Goal: Communication & Community: Answer question/provide support

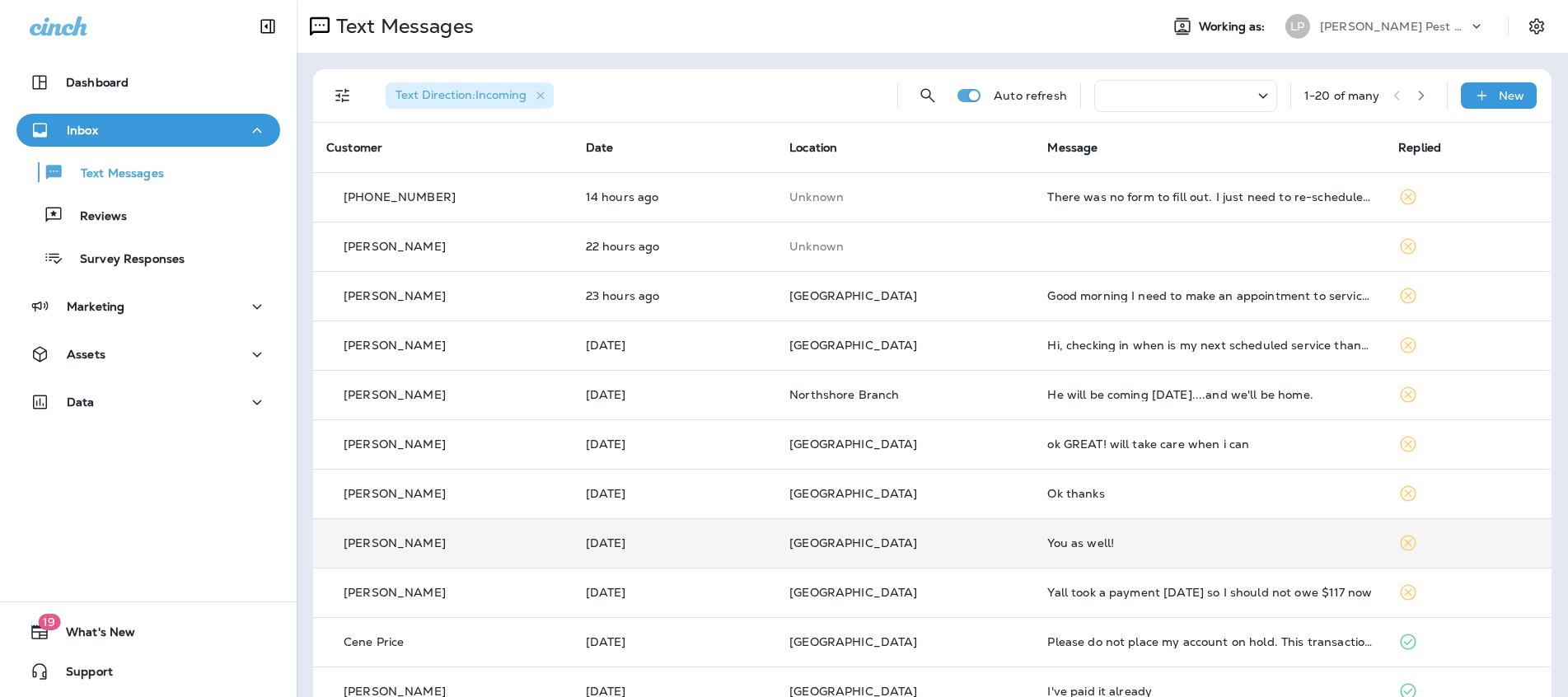
click at [502, 560] on td "[PERSON_NAME]" at bounding box center [442, 542] width 260 height 49
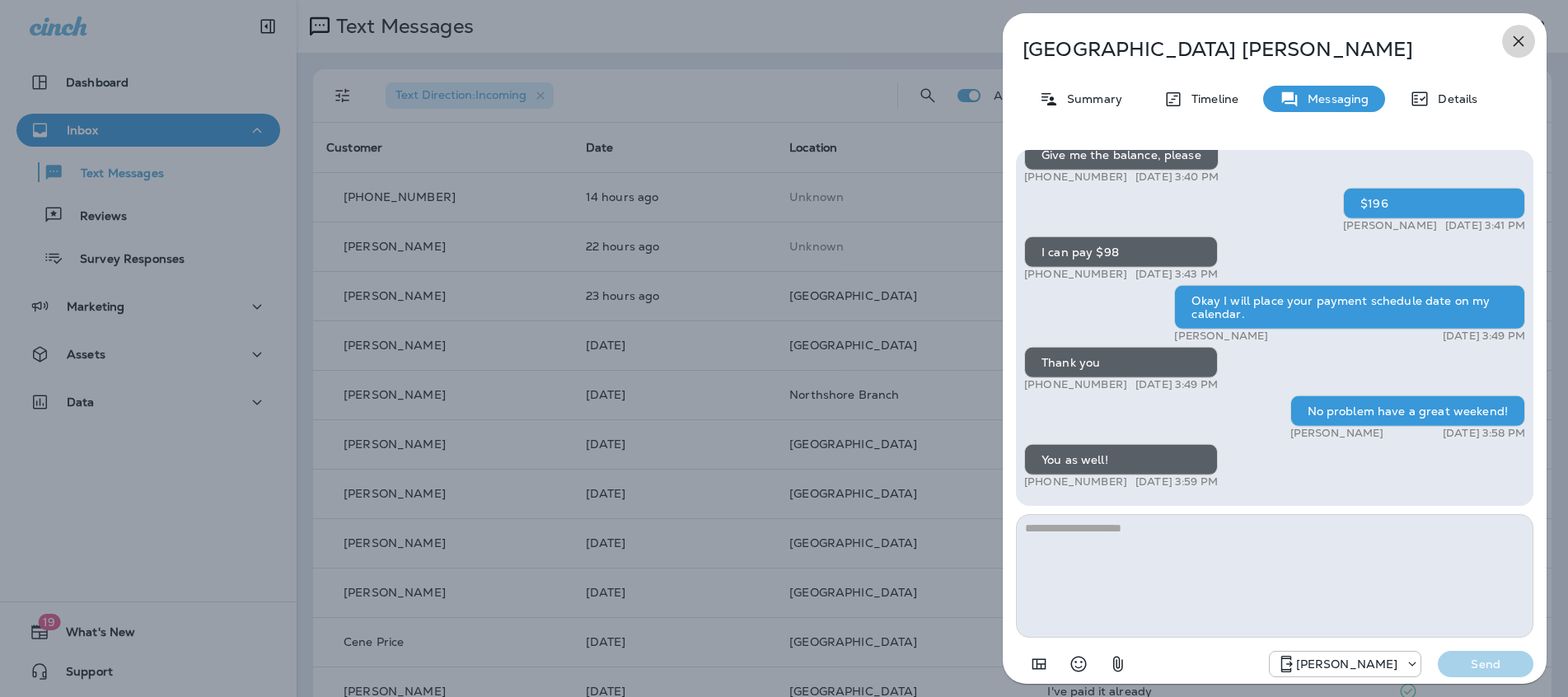
click at [1518, 40] on icon "button" at bounding box center [1519, 41] width 11 height 11
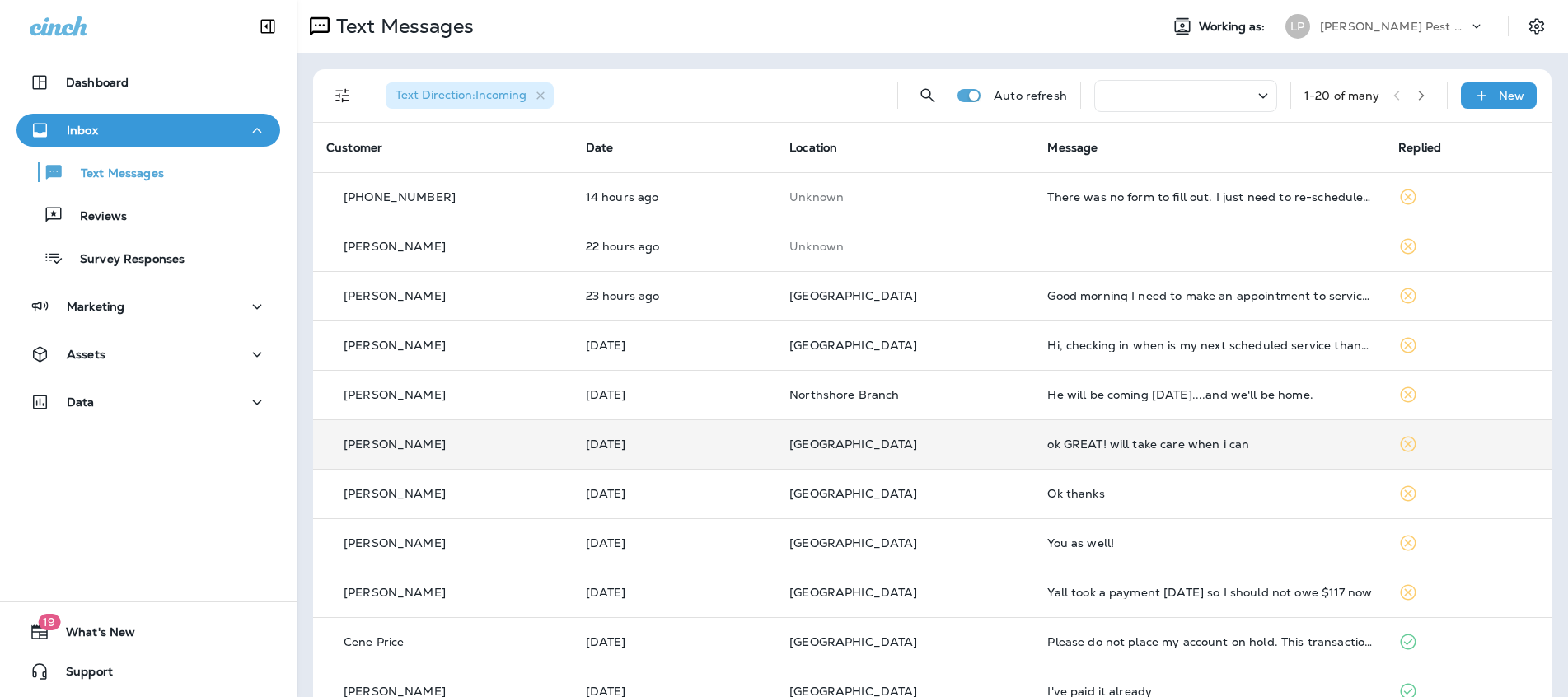
click at [503, 446] on div "[PERSON_NAME]" at bounding box center [442, 444] width 233 height 17
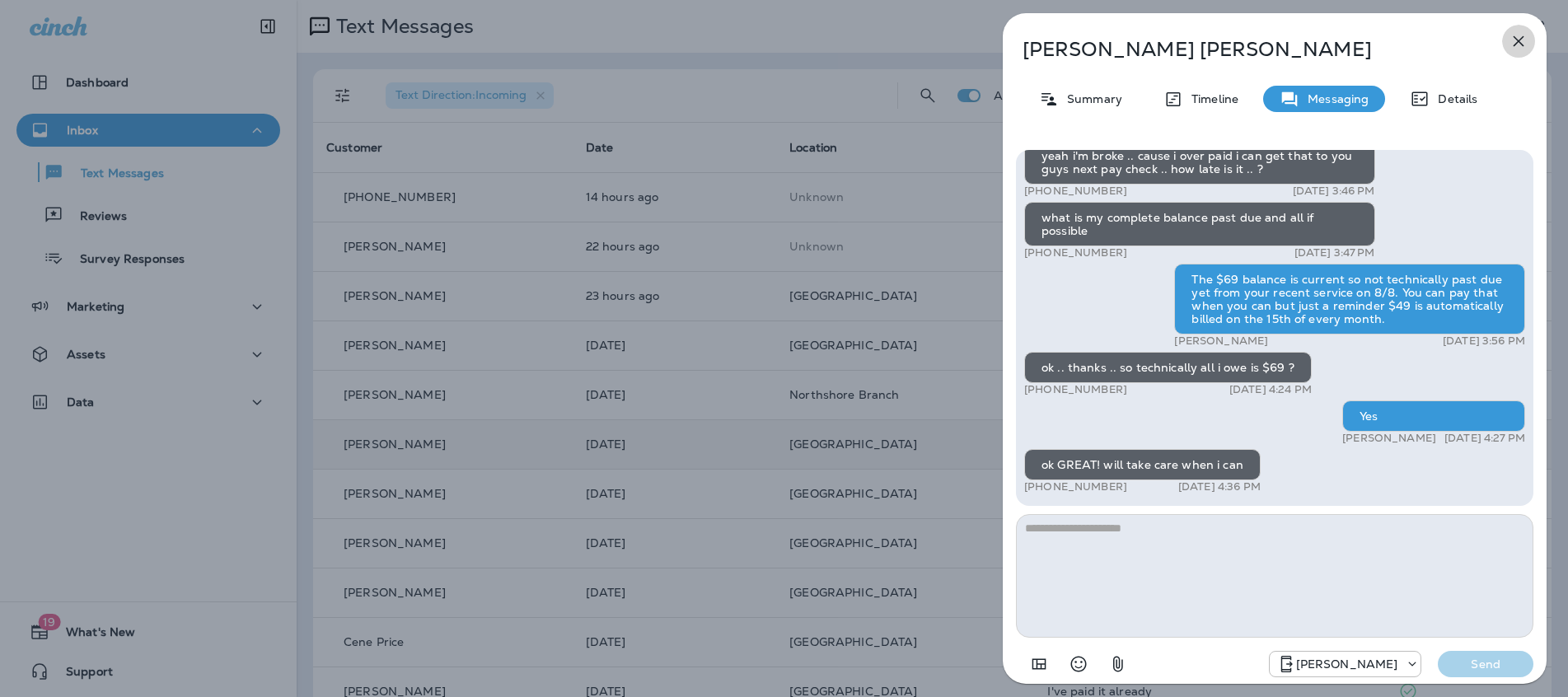
click at [1519, 40] on icon "button" at bounding box center [1519, 41] width 11 height 11
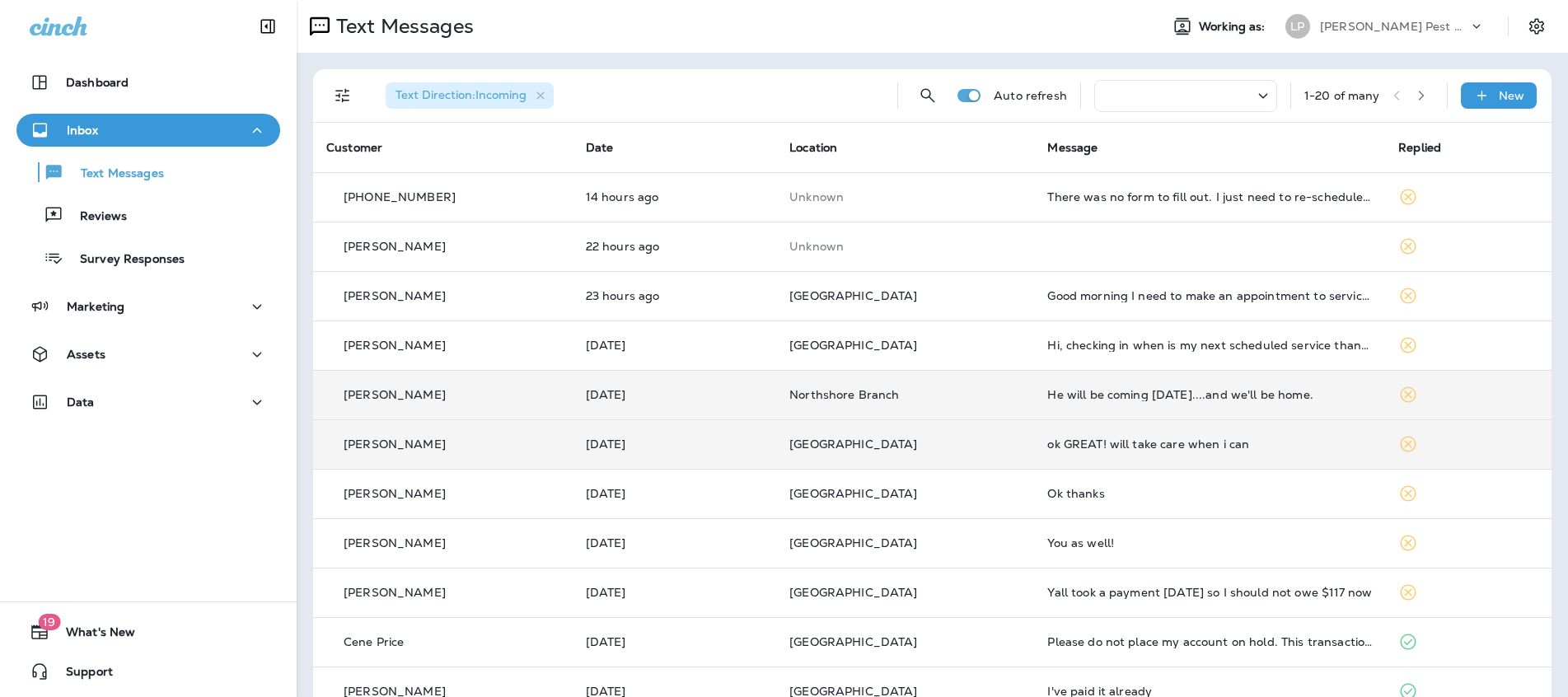
click at [678, 397] on p "[DATE]" at bounding box center [673, 395] width 177 height 13
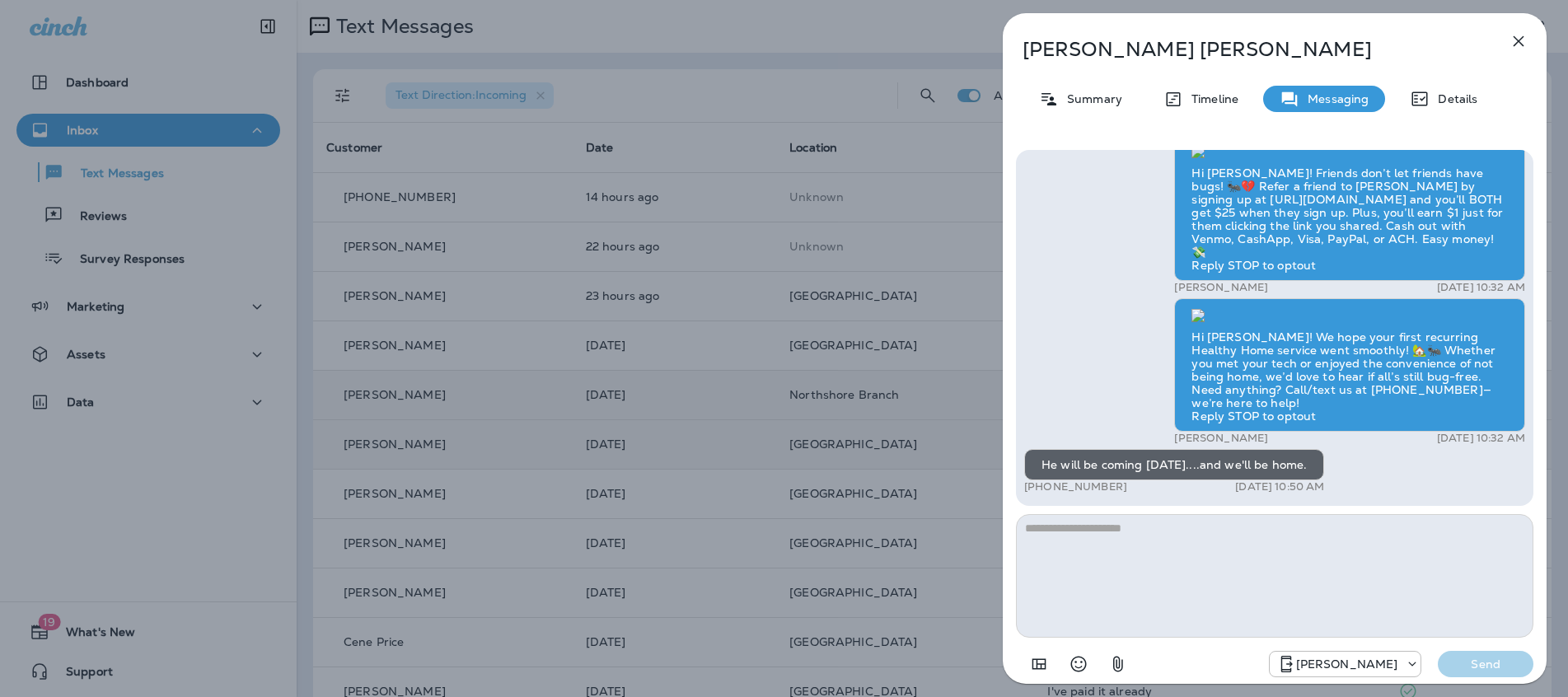
scroll to position [1, 0]
click at [1109, 521] on textarea at bounding box center [1274, 576] width 517 height 123
type textarea "**********"
click at [1485, 668] on p "Send" at bounding box center [1484, 664] width 69 height 14
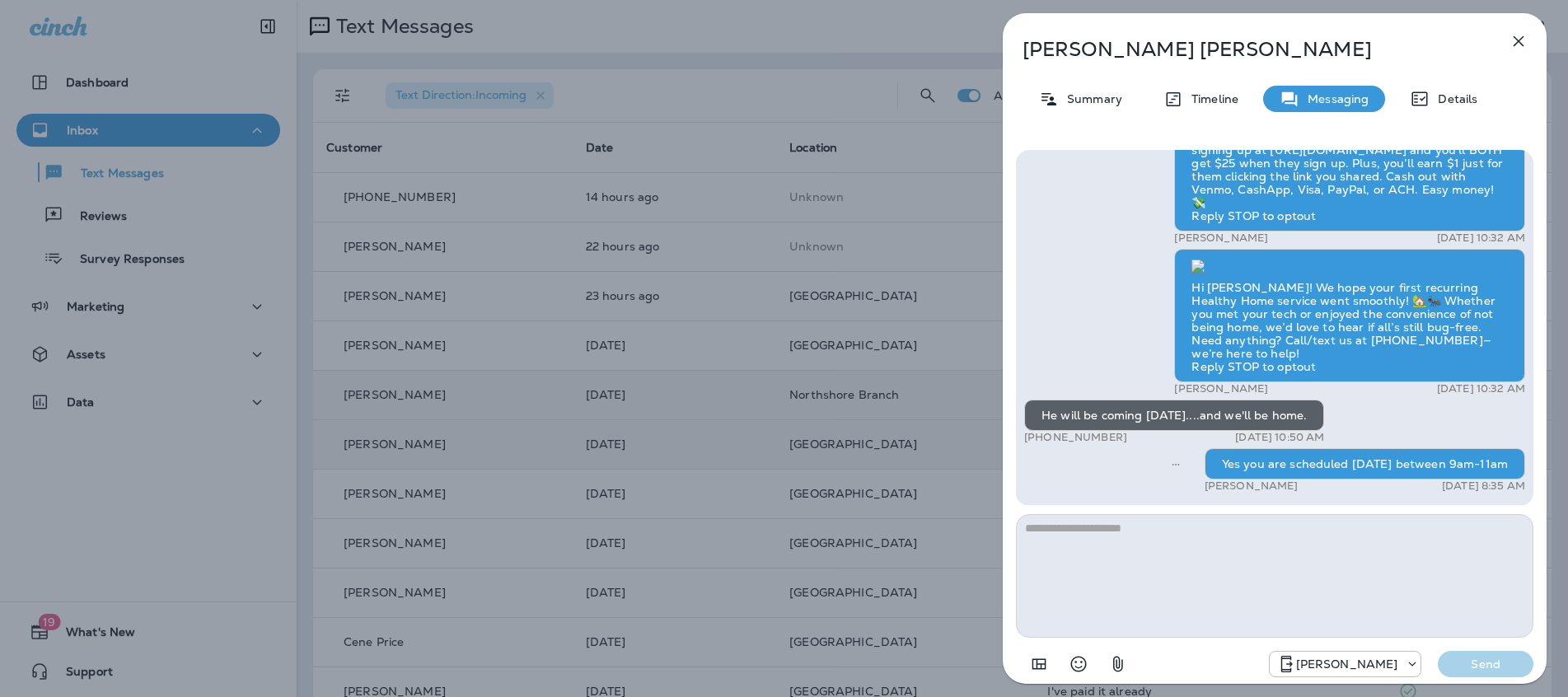
click at [1509, 46] on icon "button" at bounding box center [1519, 41] width 20 height 20
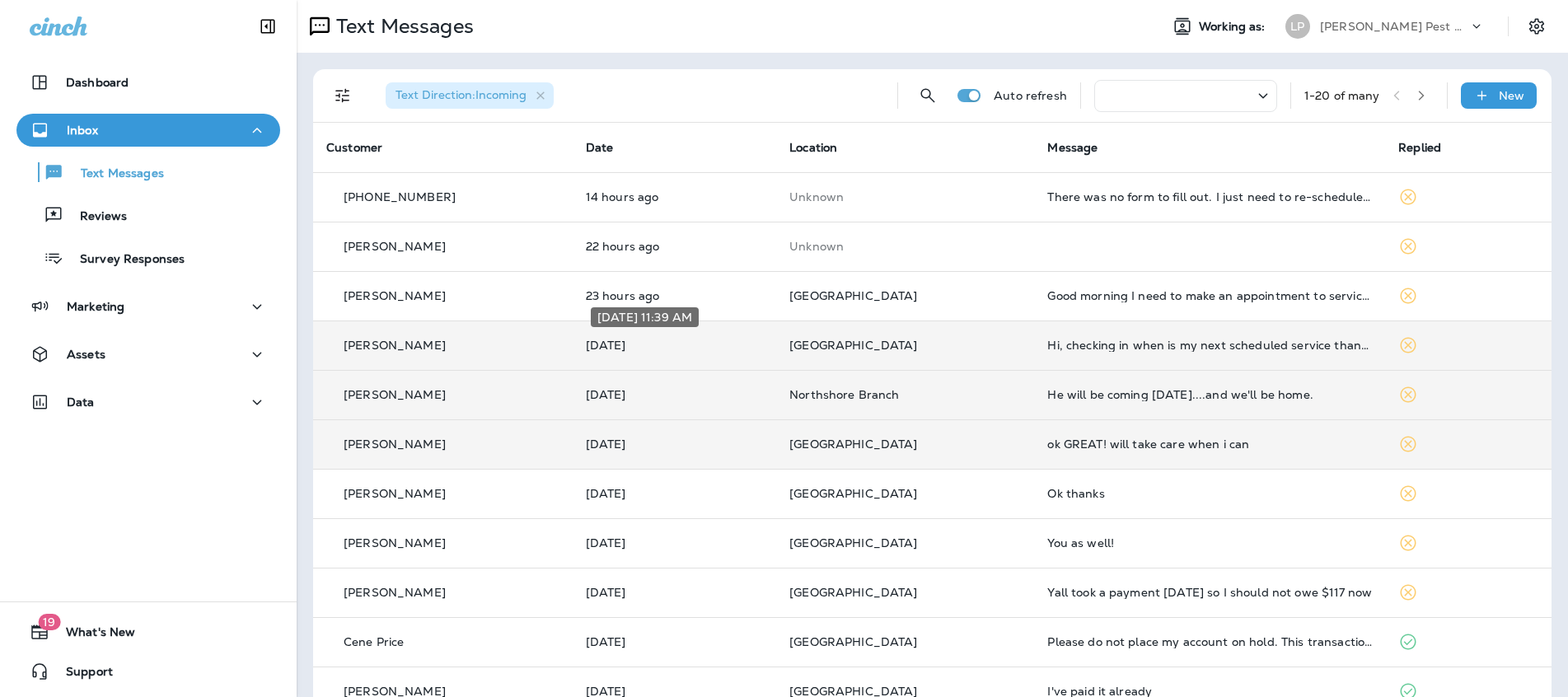
click at [756, 340] on p "[DATE]" at bounding box center [673, 345] width 177 height 13
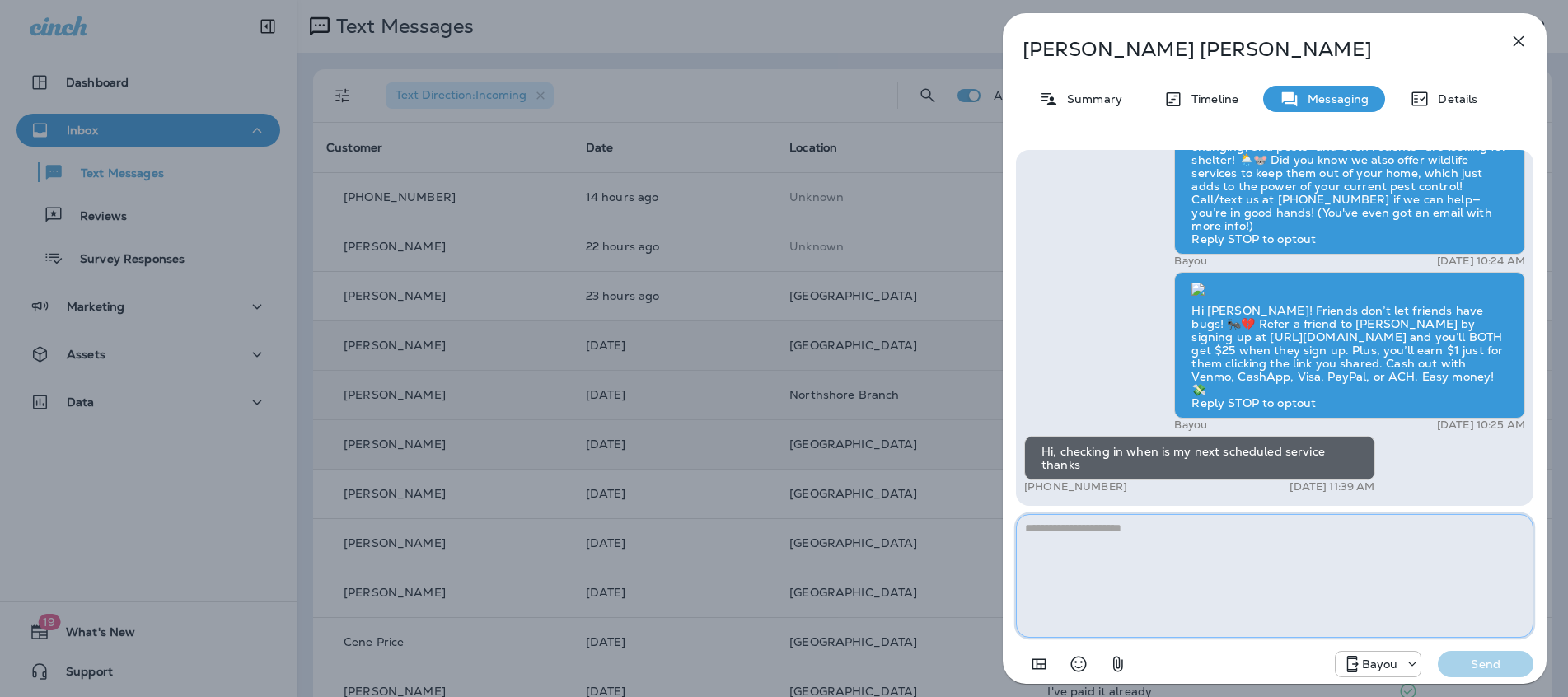
click at [1076, 546] on textarea at bounding box center [1274, 576] width 517 height 123
type textarea "**********"
click at [1503, 671] on p "Send" at bounding box center [1484, 664] width 69 height 14
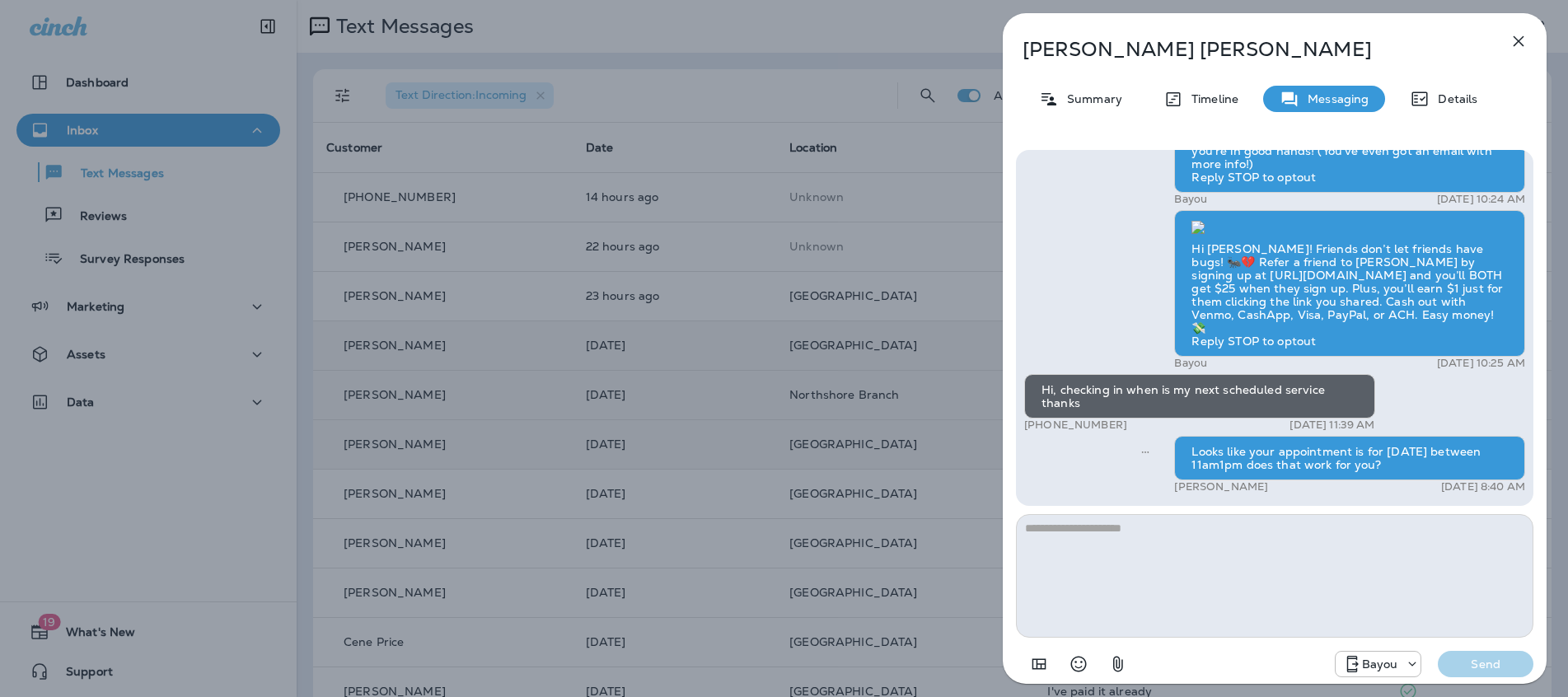
click at [1514, 45] on icon "button" at bounding box center [1519, 41] width 11 height 11
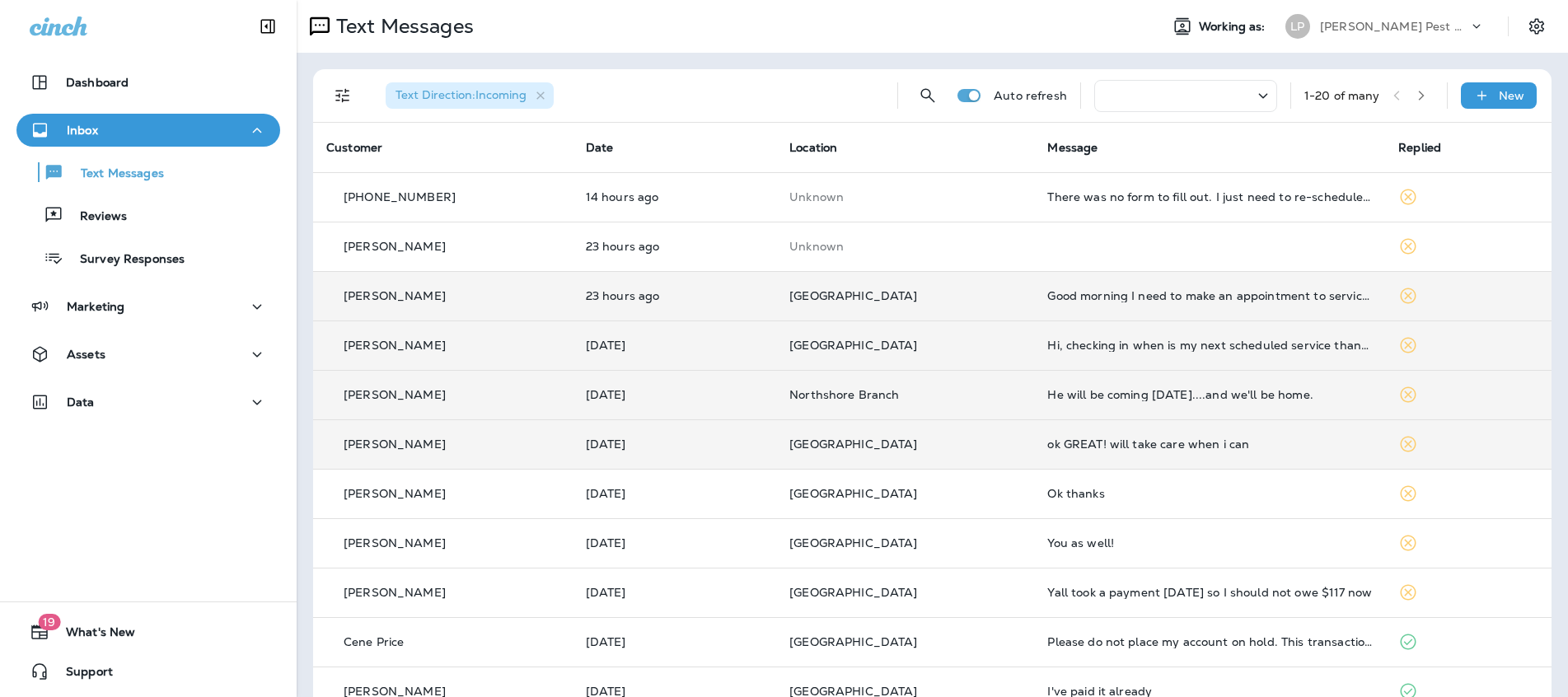
click at [491, 303] on div "[PERSON_NAME]" at bounding box center [442, 296] width 233 height 17
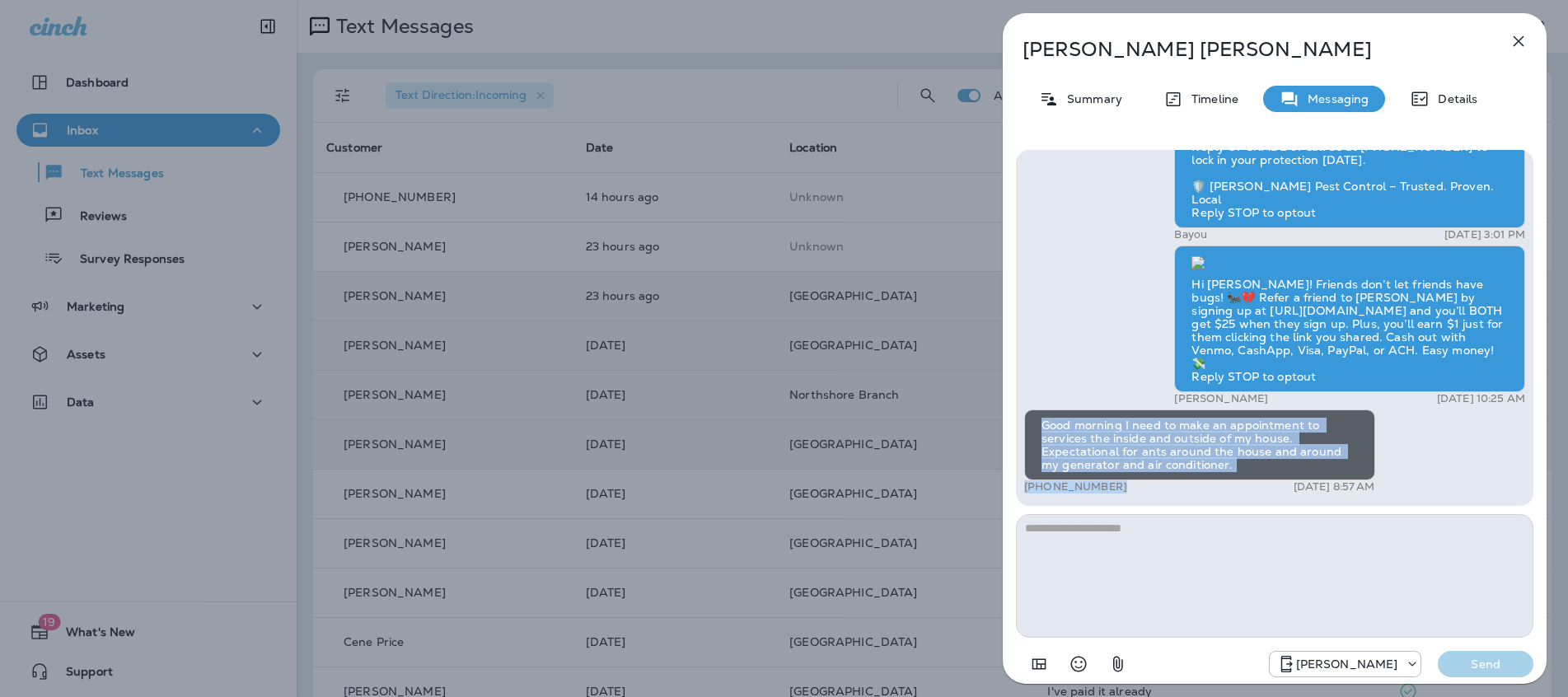
drag, startPoint x: 1040, startPoint y: 428, endPoint x: 1234, endPoint y: 487, distance: 202.8
click at [1234, 487] on div "Good morning I need to make an appointment to services the inside and outside o…" at bounding box center [1199, 451] width 351 height 84
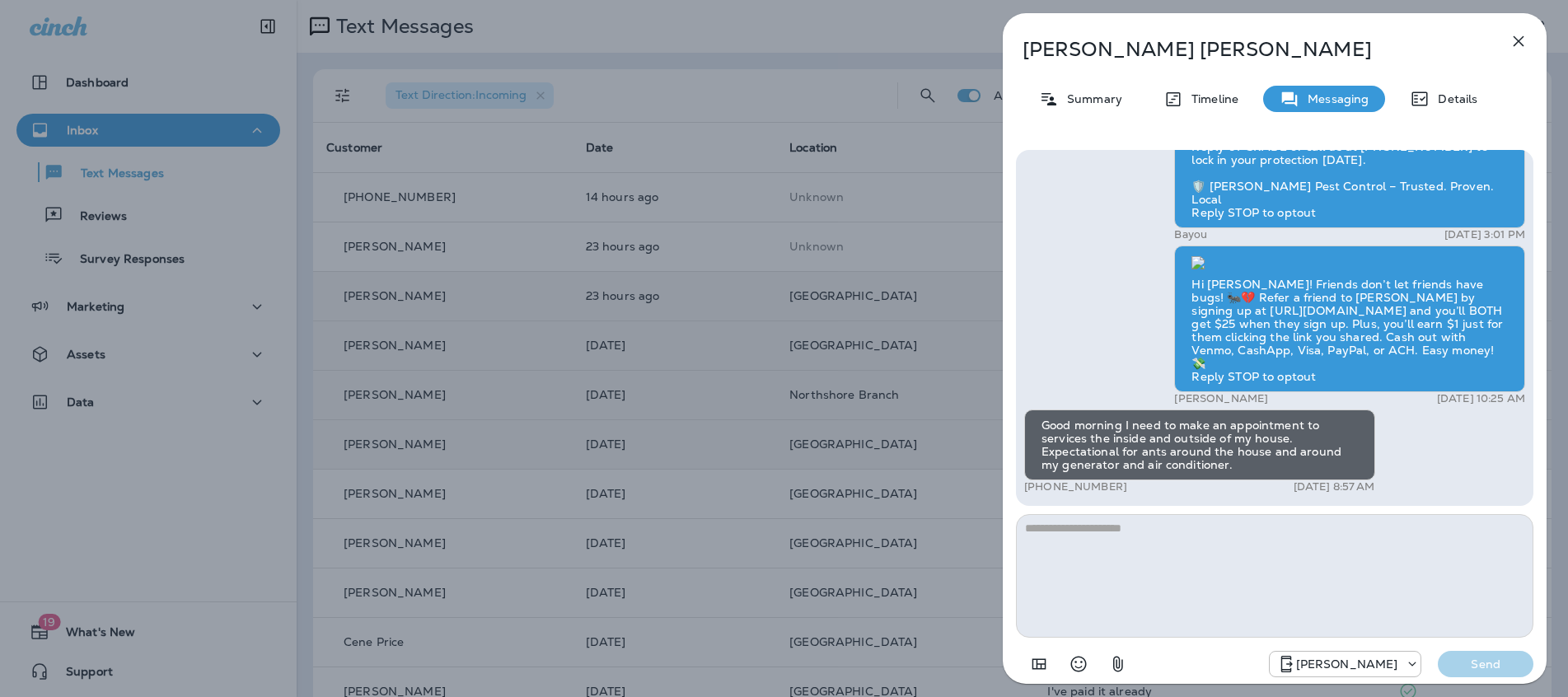
click at [1038, 429] on div "Good morning I need to make an appointment to services the inside and outside o…" at bounding box center [1199, 444] width 351 height 71
click at [1046, 426] on div "Good morning I need to make an appointment to services the inside and outside o…" at bounding box center [1199, 444] width 351 height 71
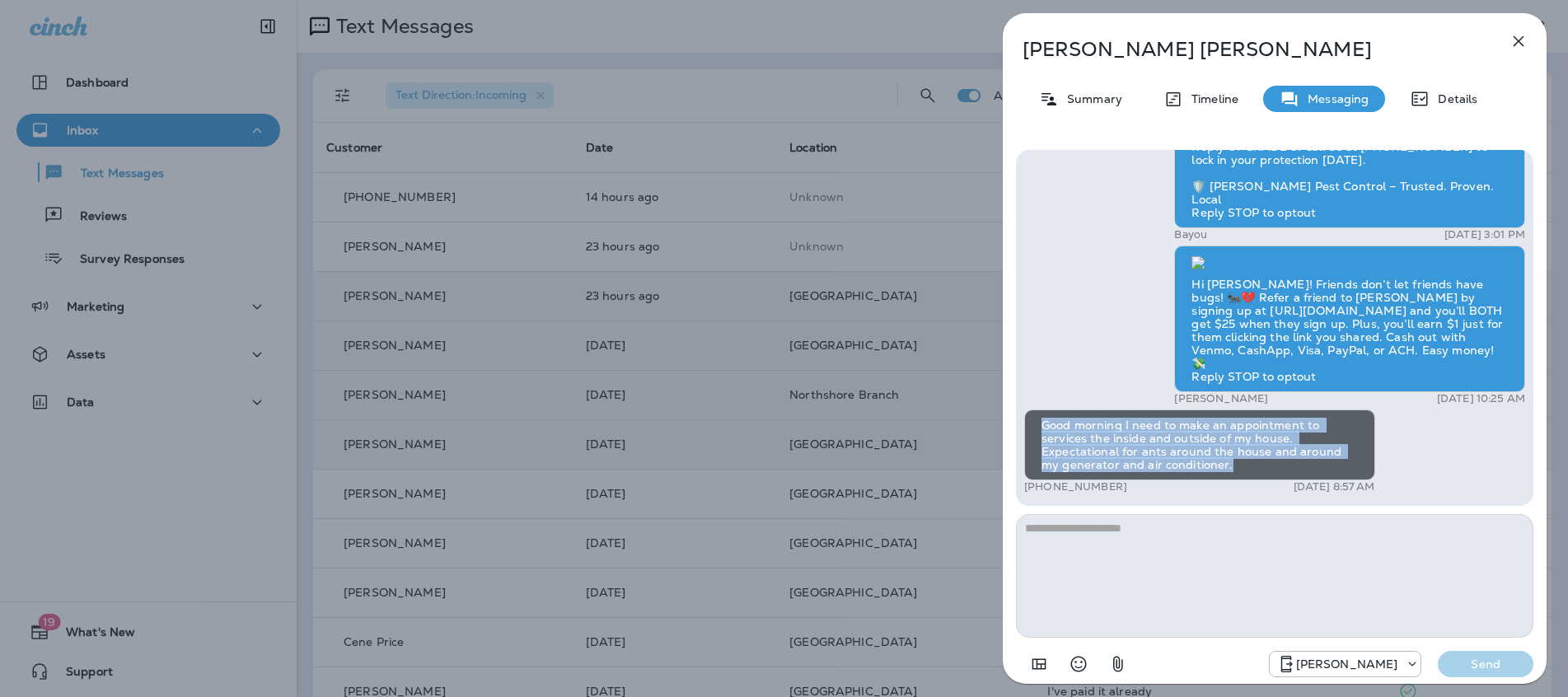
drag, startPoint x: 1040, startPoint y: 424, endPoint x: 1207, endPoint y: 475, distance: 174.6
click at [1207, 475] on div "Good morning I need to make an appointment to services the inside and outside o…" at bounding box center [1199, 444] width 351 height 71
copy div "Good morning I need to make an appointment to services the inside and outside o…"
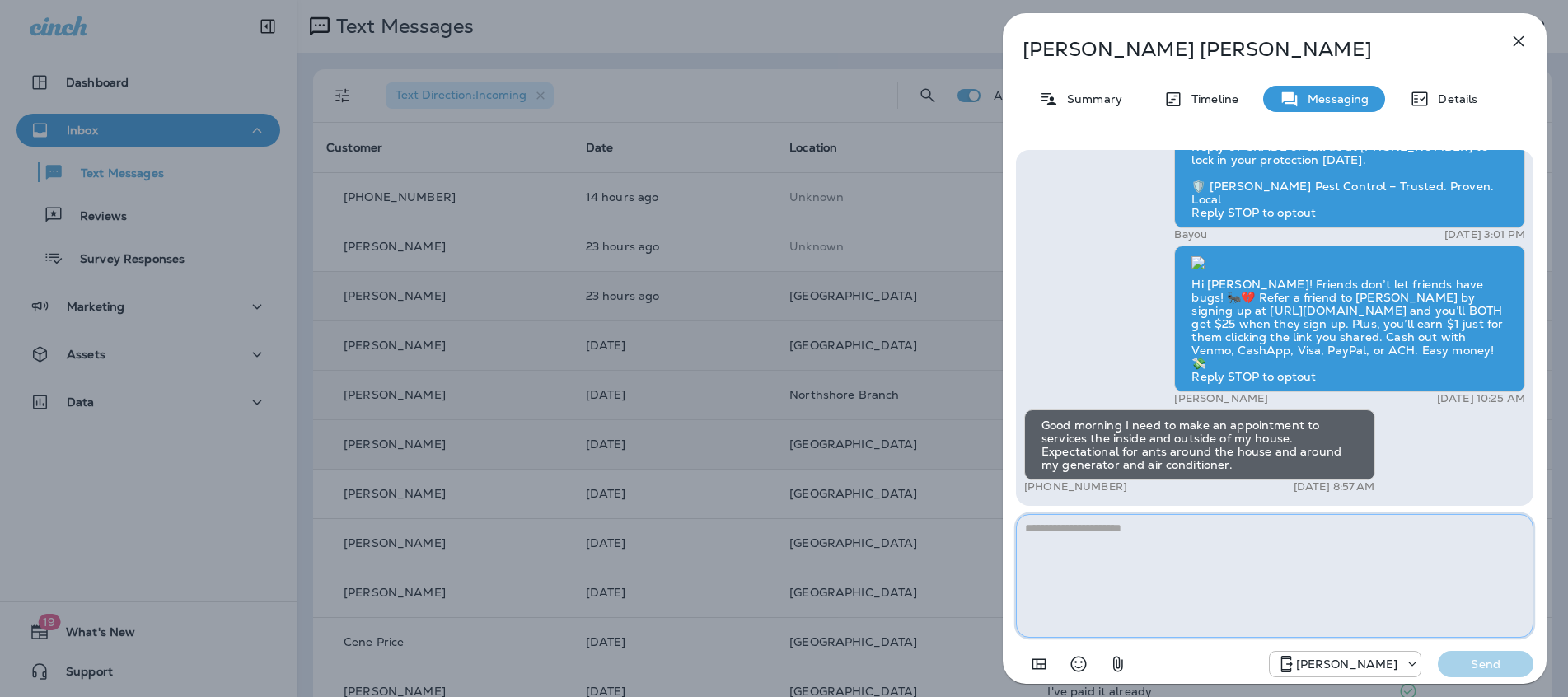
click at [1254, 566] on textarea at bounding box center [1274, 576] width 517 height 123
type textarea "*"
type textarea "**********"
click at [1448, 670] on button "Send" at bounding box center [1485, 664] width 95 height 26
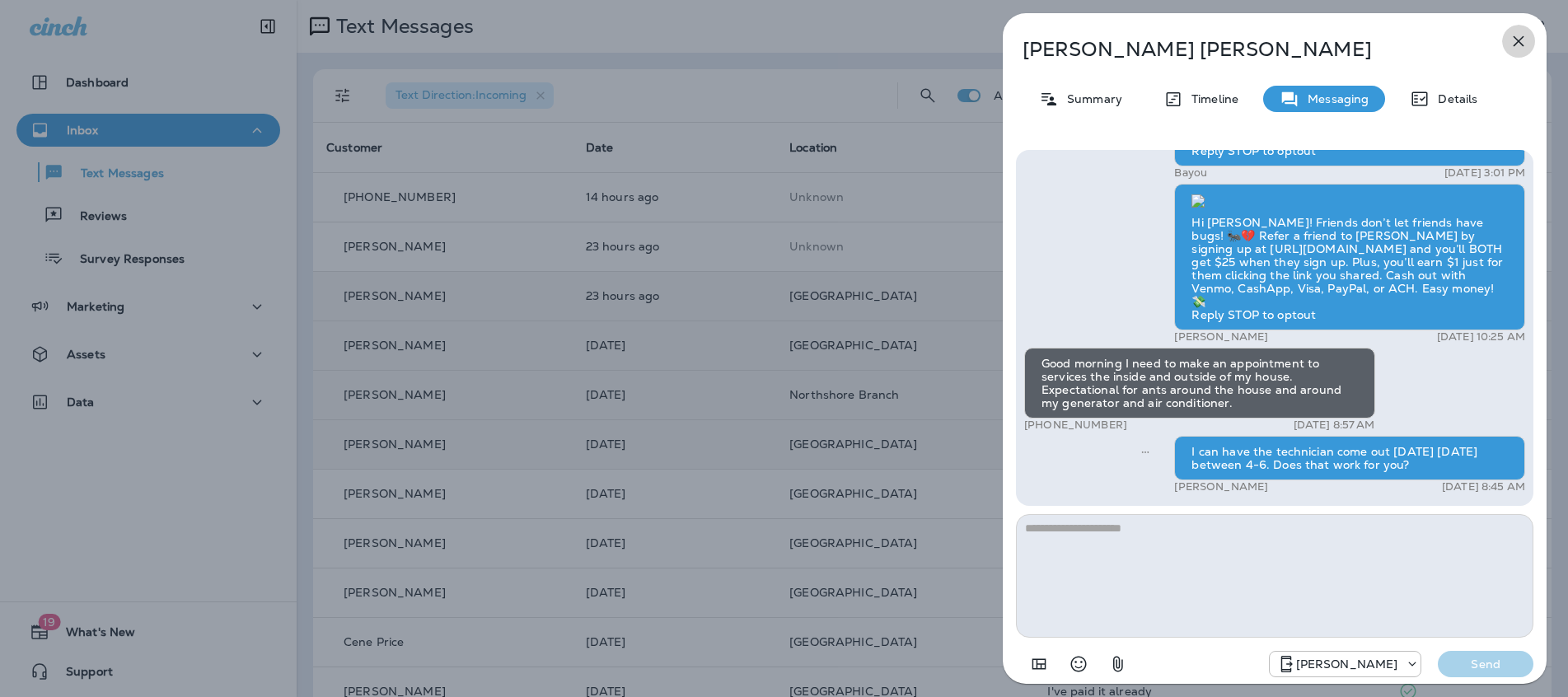
click at [1522, 35] on icon "button" at bounding box center [1519, 41] width 20 height 20
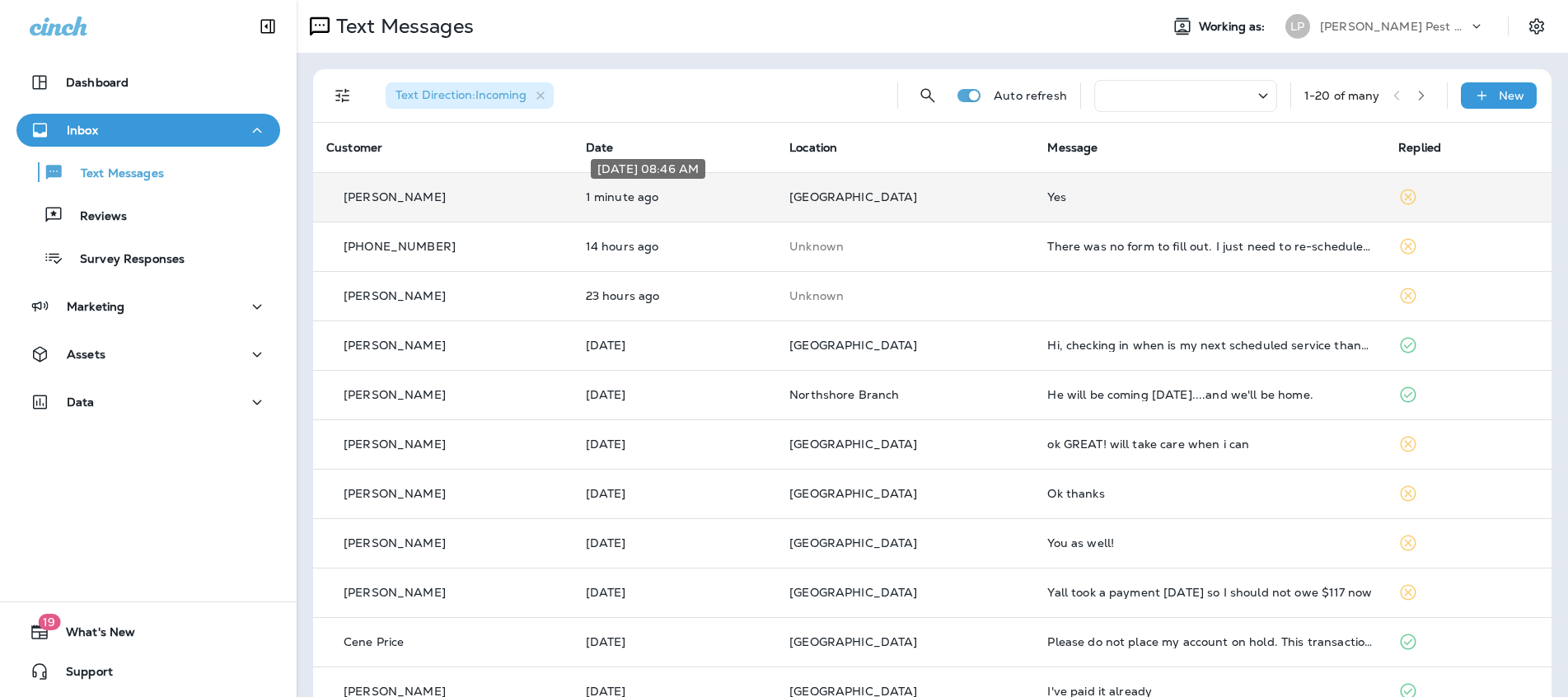
click at [695, 198] on p "1 minute ago" at bounding box center [673, 197] width 177 height 13
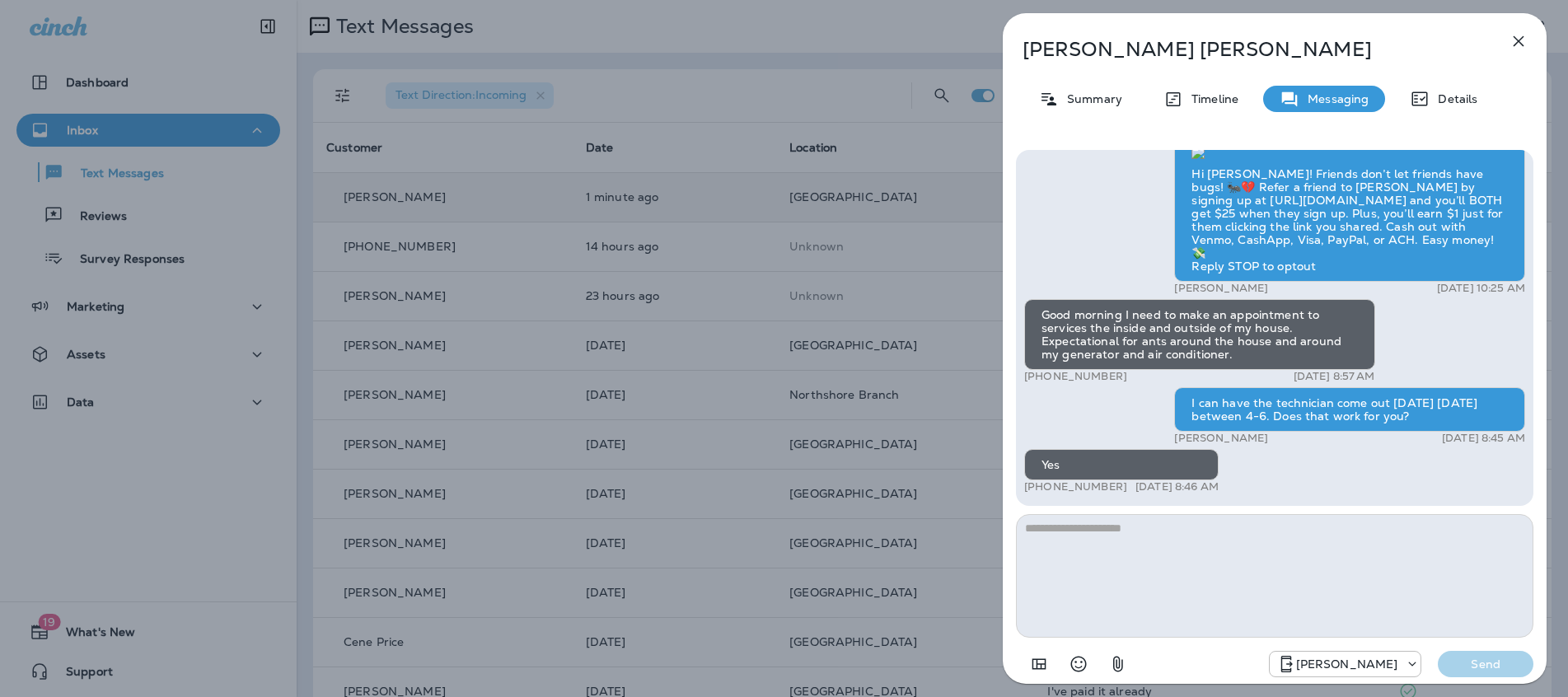
click at [1081, 544] on textarea at bounding box center [1274, 576] width 517 height 123
click at [1520, 44] on icon "button" at bounding box center [1519, 41] width 11 height 11
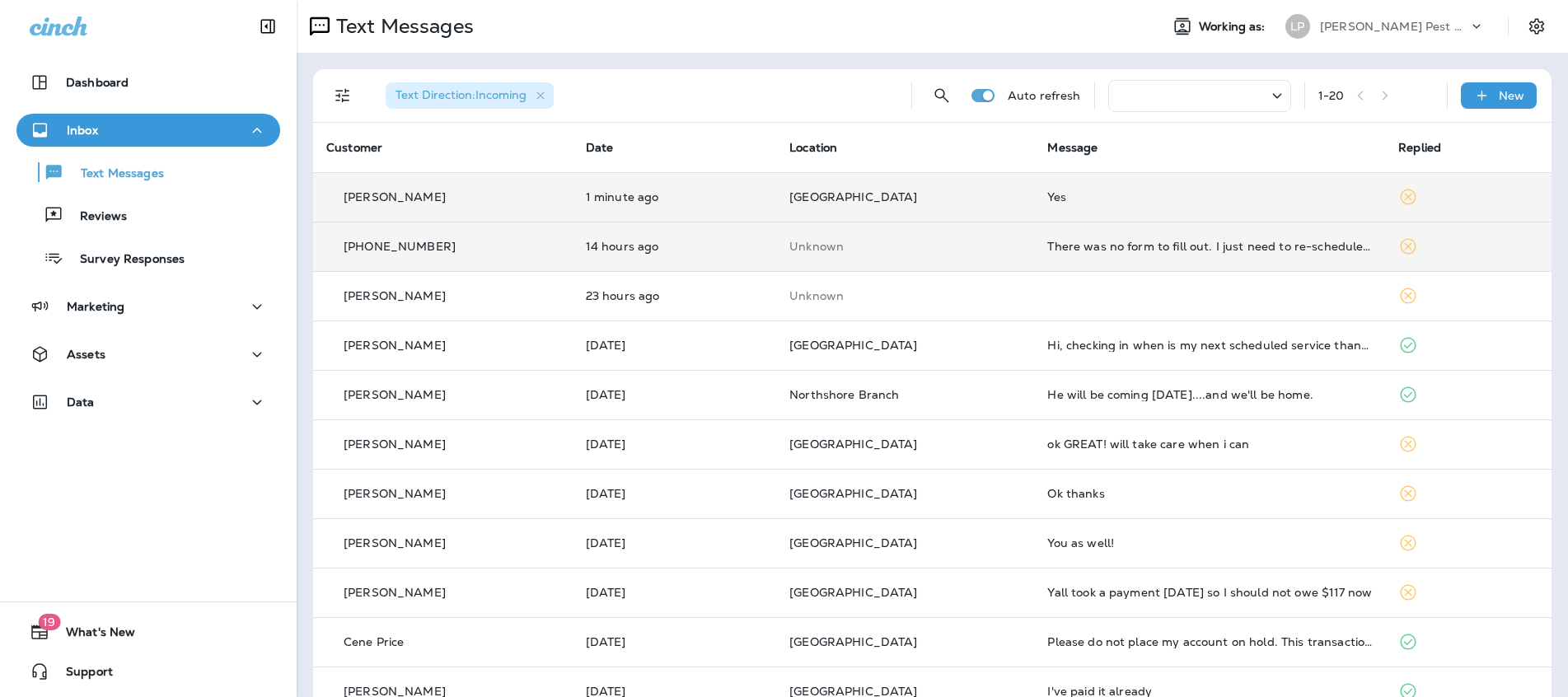
click at [777, 247] on td "Unknown" at bounding box center [904, 246] width 258 height 49
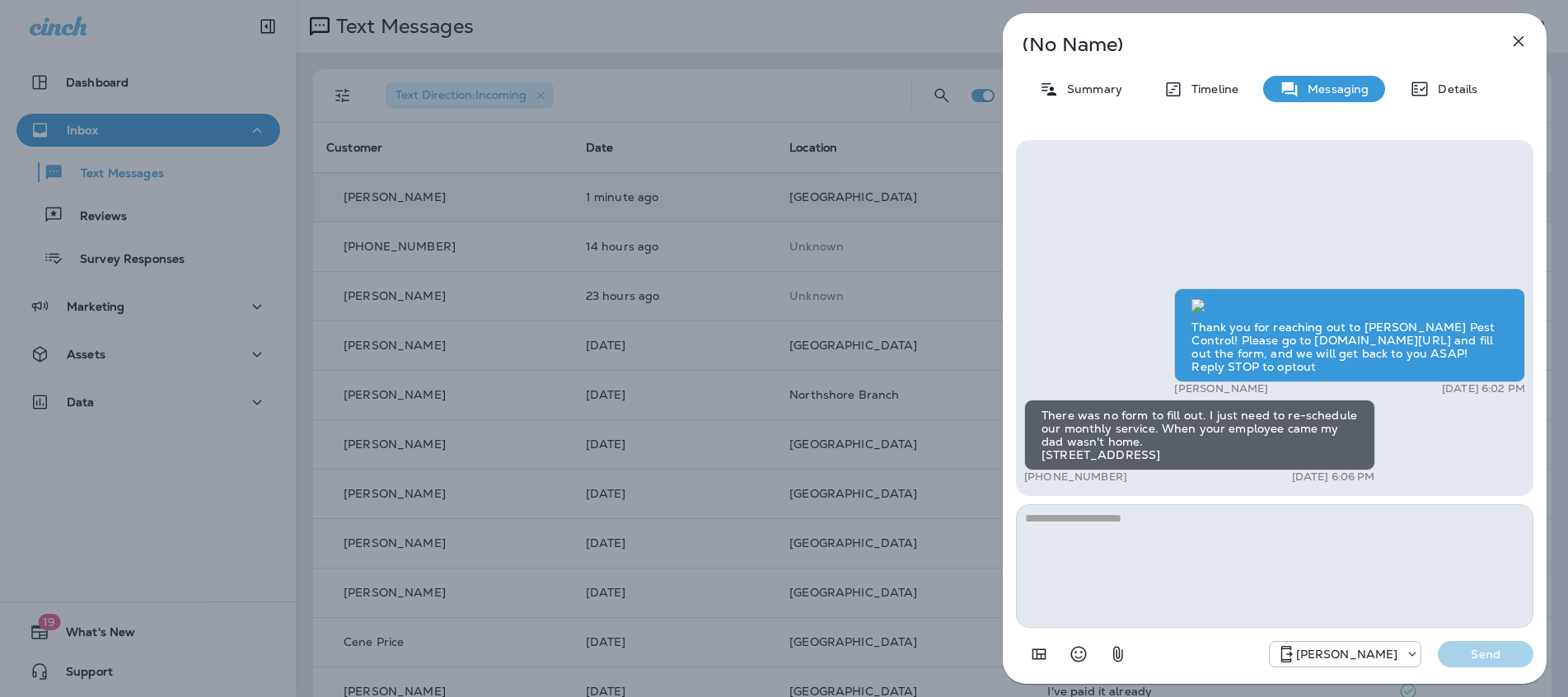
click at [1548, 39] on div "(No Name) Summary Timeline Messaging Details Thank you for reaching out to LaJa…" at bounding box center [1274, 348] width 586 height 697
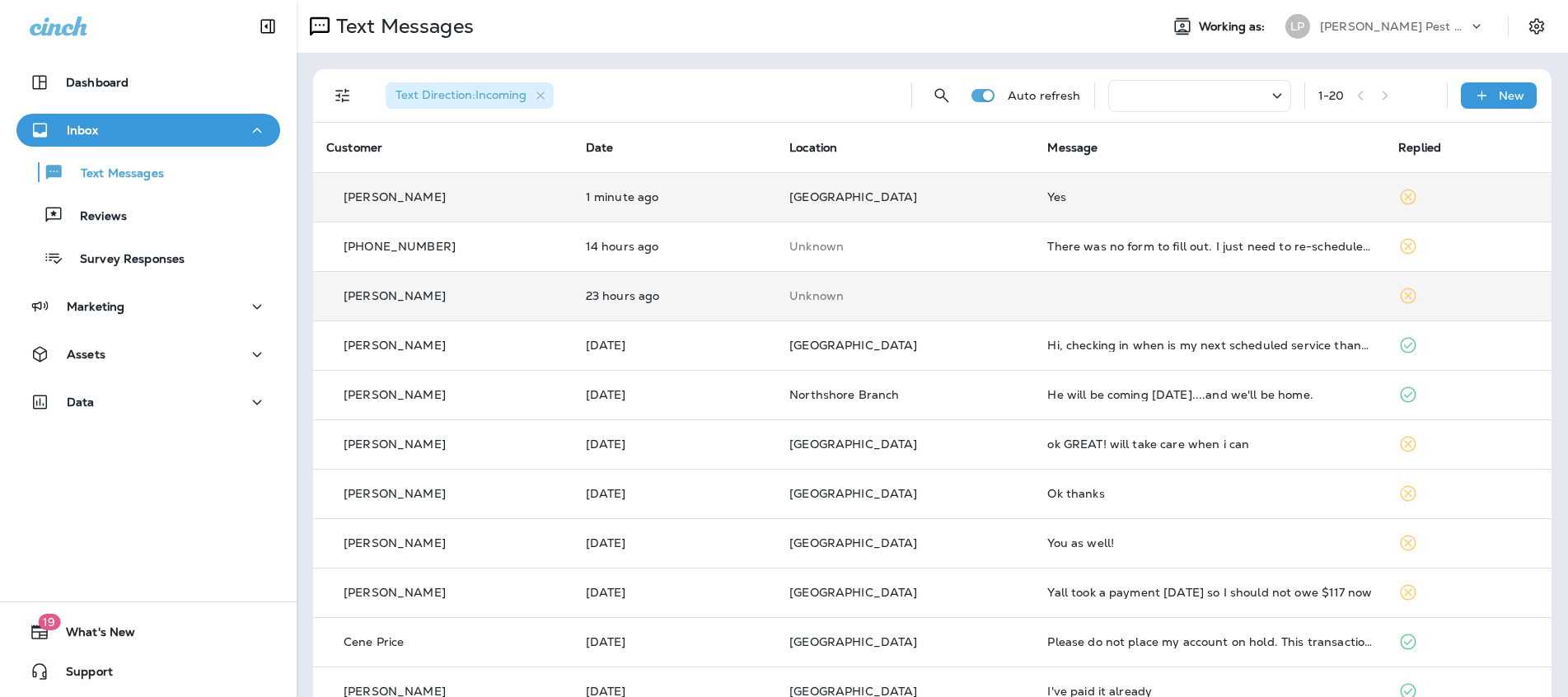
click at [477, 305] on td "[PERSON_NAME]" at bounding box center [442, 295] width 260 height 49
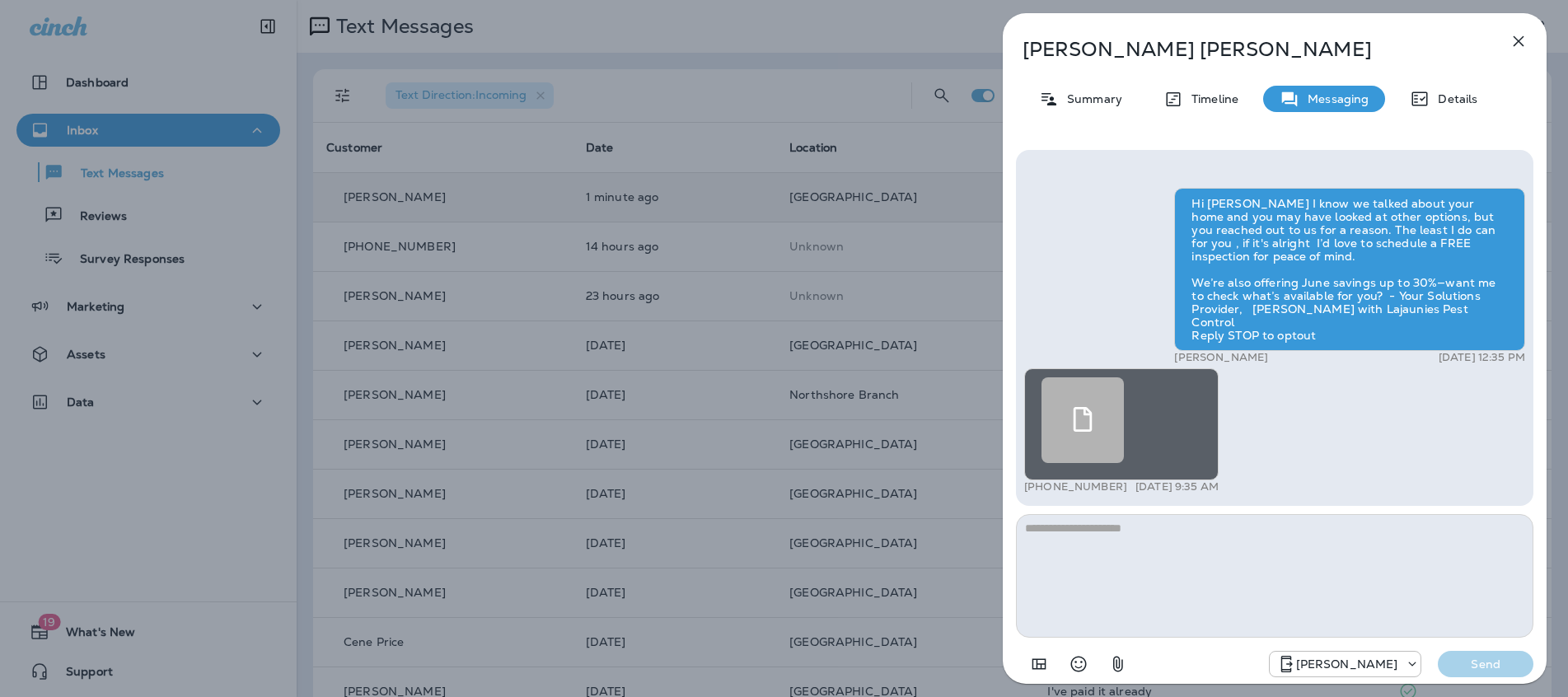
click at [1079, 408] on use at bounding box center [1082, 419] width 19 height 24
click at [1512, 39] on icon "button" at bounding box center [1519, 41] width 20 height 20
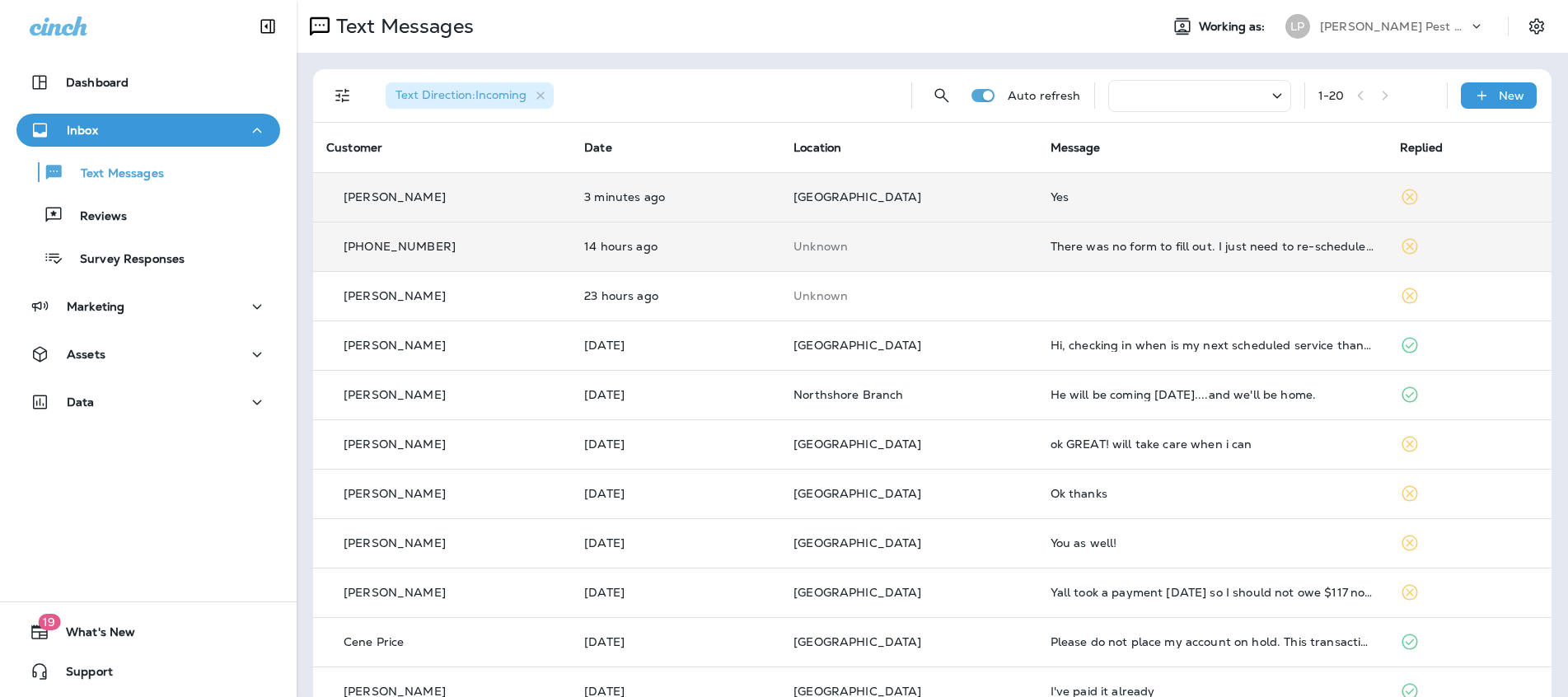
click at [571, 251] on td "[PHONE_NUMBER]" at bounding box center [441, 246] width 258 height 49
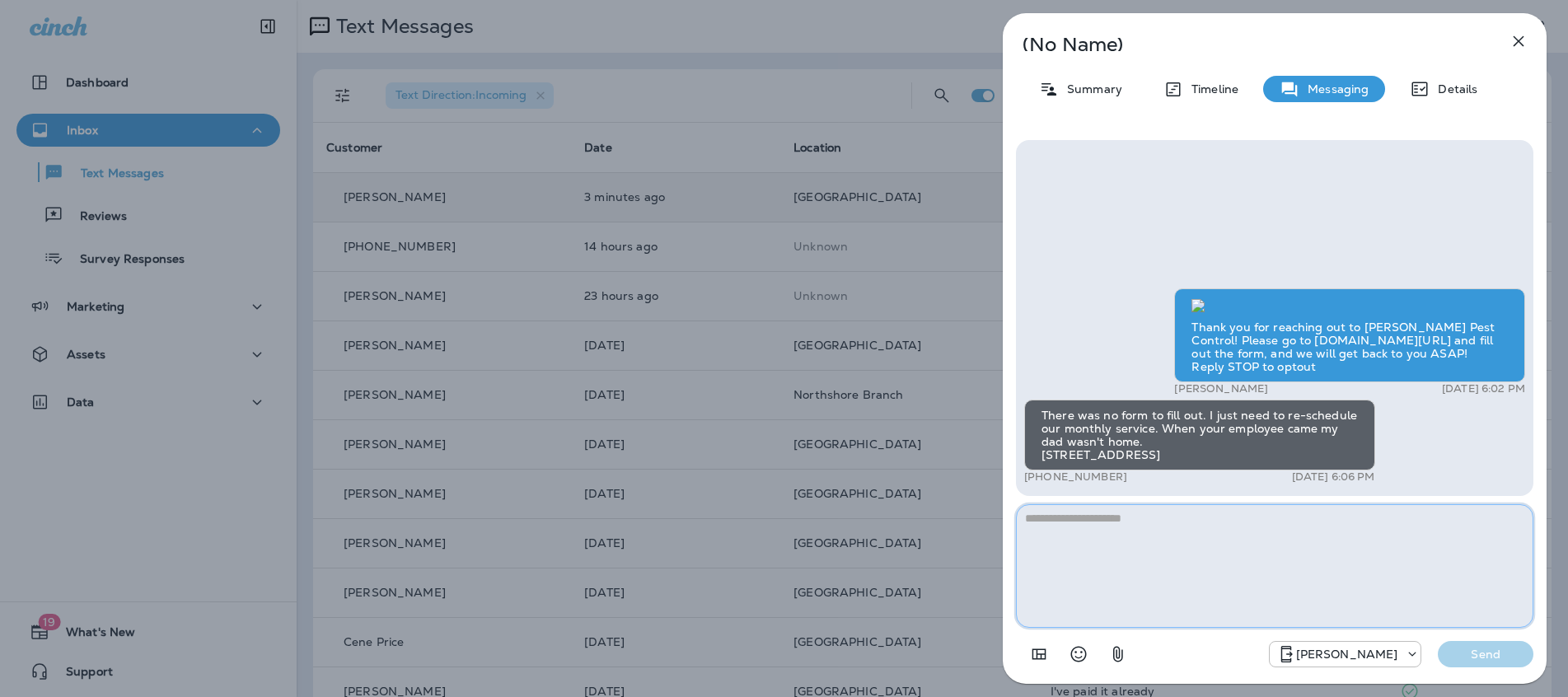
click at [1085, 525] on textarea at bounding box center [1274, 566] width 517 height 123
click at [1136, 518] on textarea "**********" at bounding box center [1274, 566] width 517 height 123
click at [1240, 517] on textarea "**********" at bounding box center [1274, 566] width 517 height 123
click at [1267, 523] on textarea "**********" at bounding box center [1274, 566] width 517 height 123
drag, startPoint x: 1353, startPoint y: 516, endPoint x: 1352, endPoint y: 594, distance: 78.0
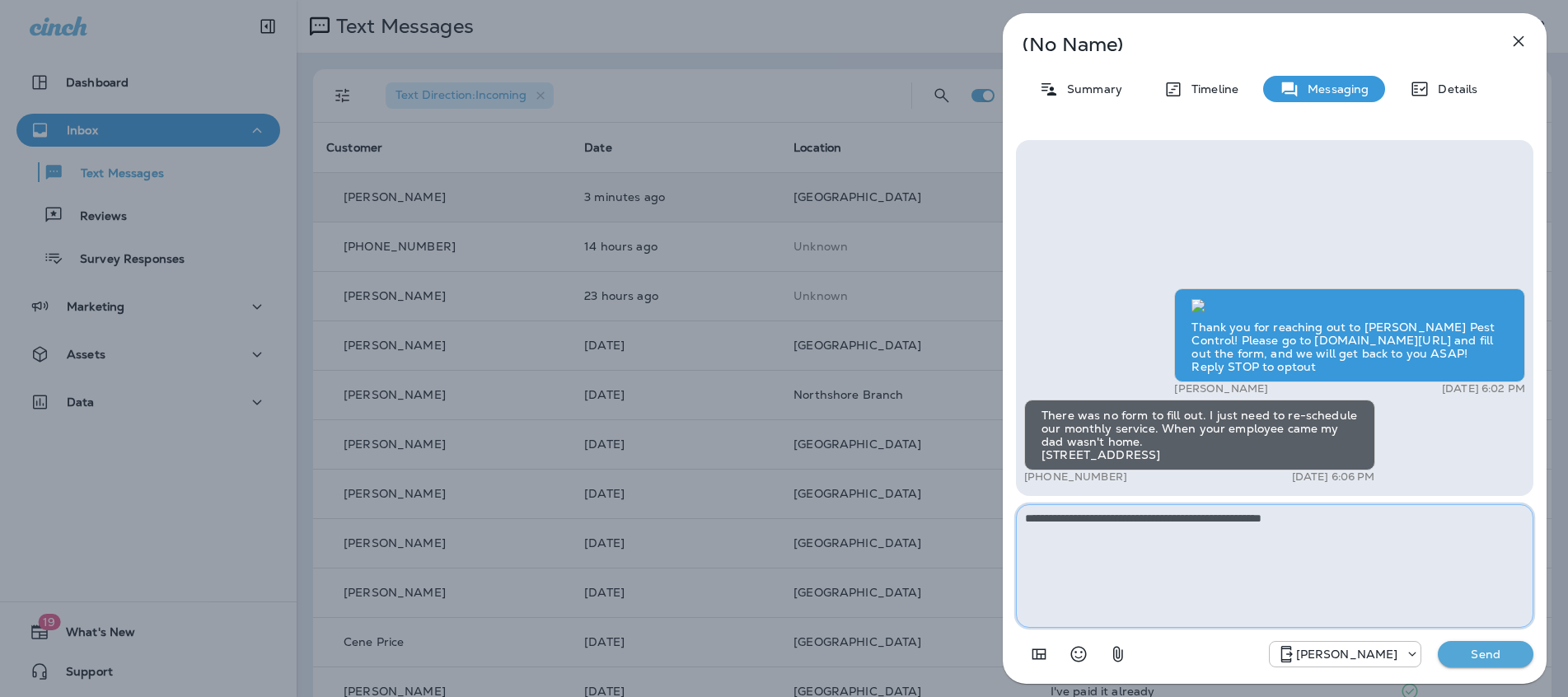
click at [1353, 516] on textarea "**********" at bounding box center [1274, 566] width 517 height 123
type textarea "**********"
click at [1461, 655] on p "Send" at bounding box center [1484, 654] width 69 height 14
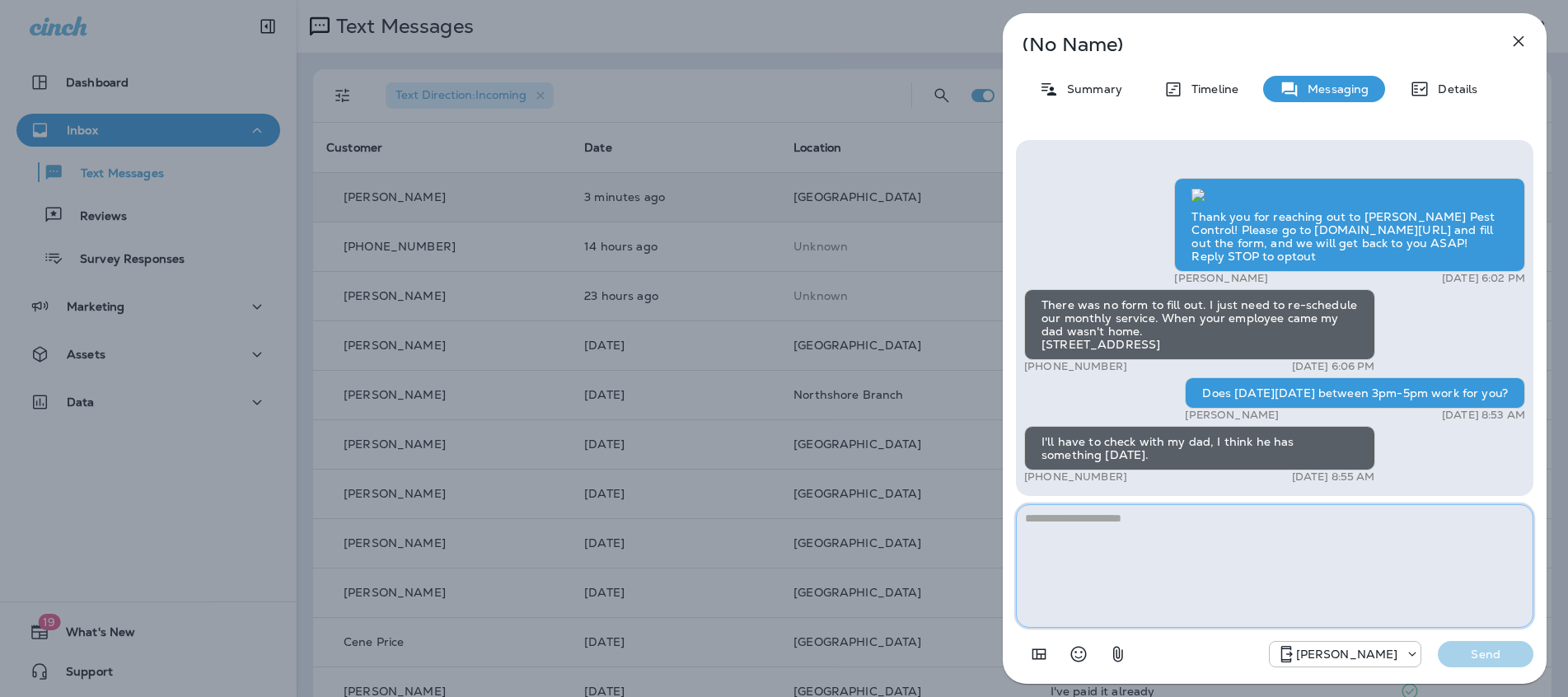
click at [1145, 523] on textarea at bounding box center [1274, 566] width 517 height 123
type textarea "*"
type textarea "**********"
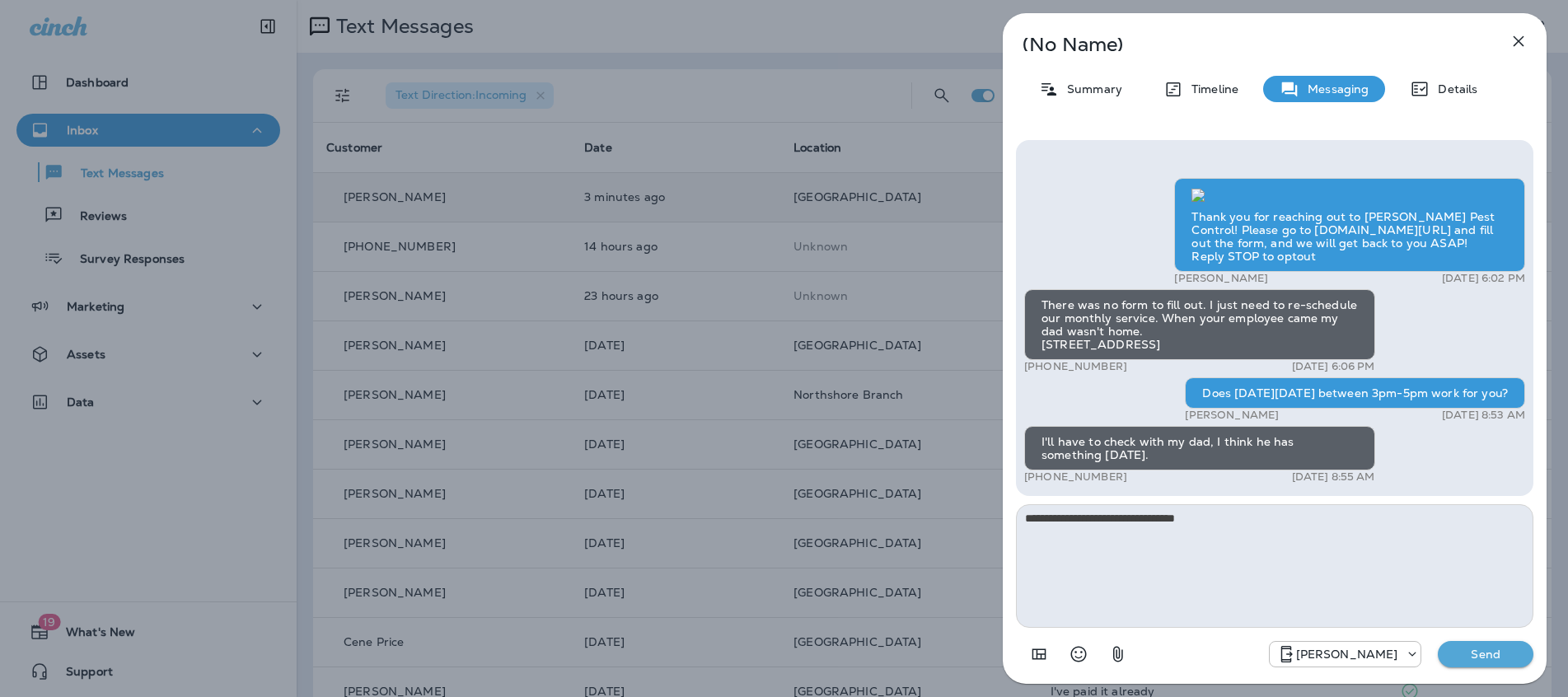
click at [1464, 659] on p "Send" at bounding box center [1484, 654] width 69 height 14
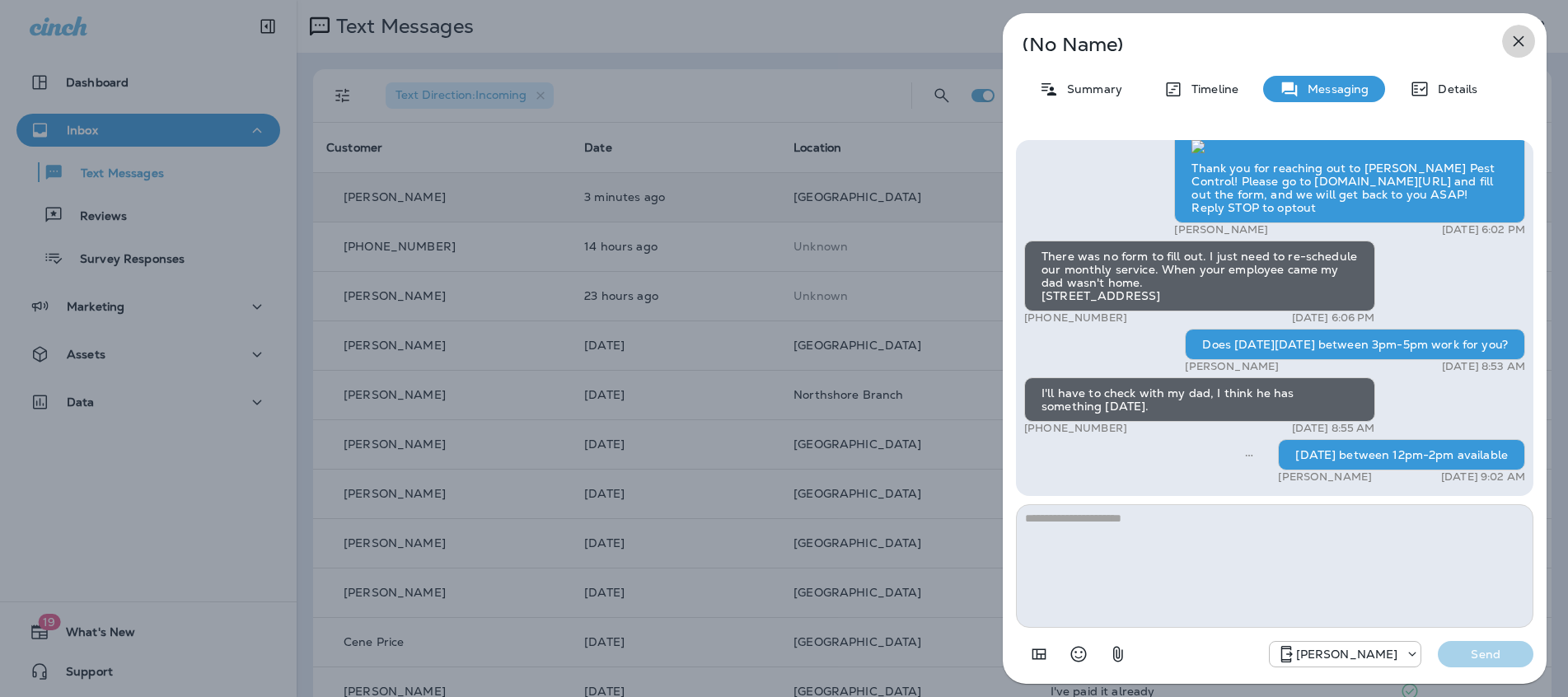
click at [1515, 44] on icon "button" at bounding box center [1519, 41] width 11 height 11
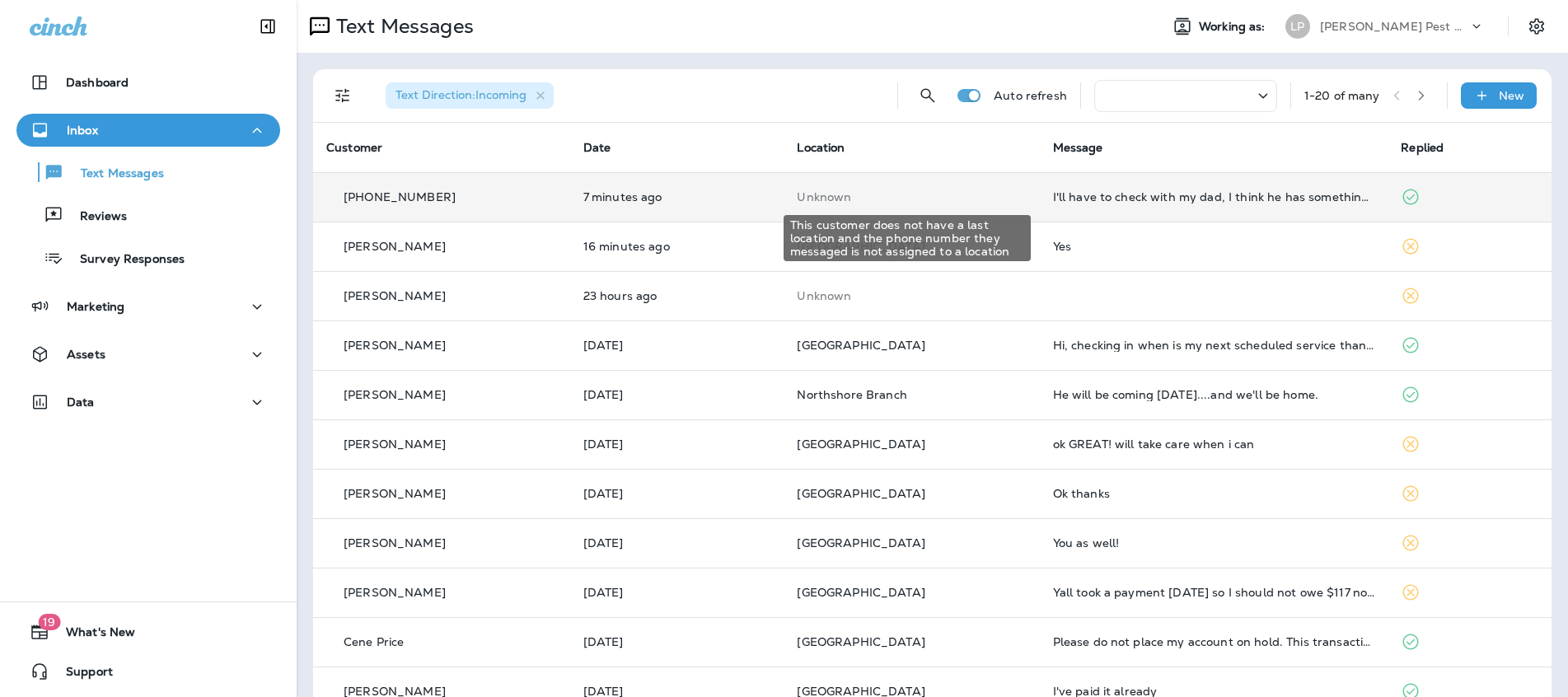
click at [911, 193] on p "Unknown" at bounding box center [911, 197] width 229 height 13
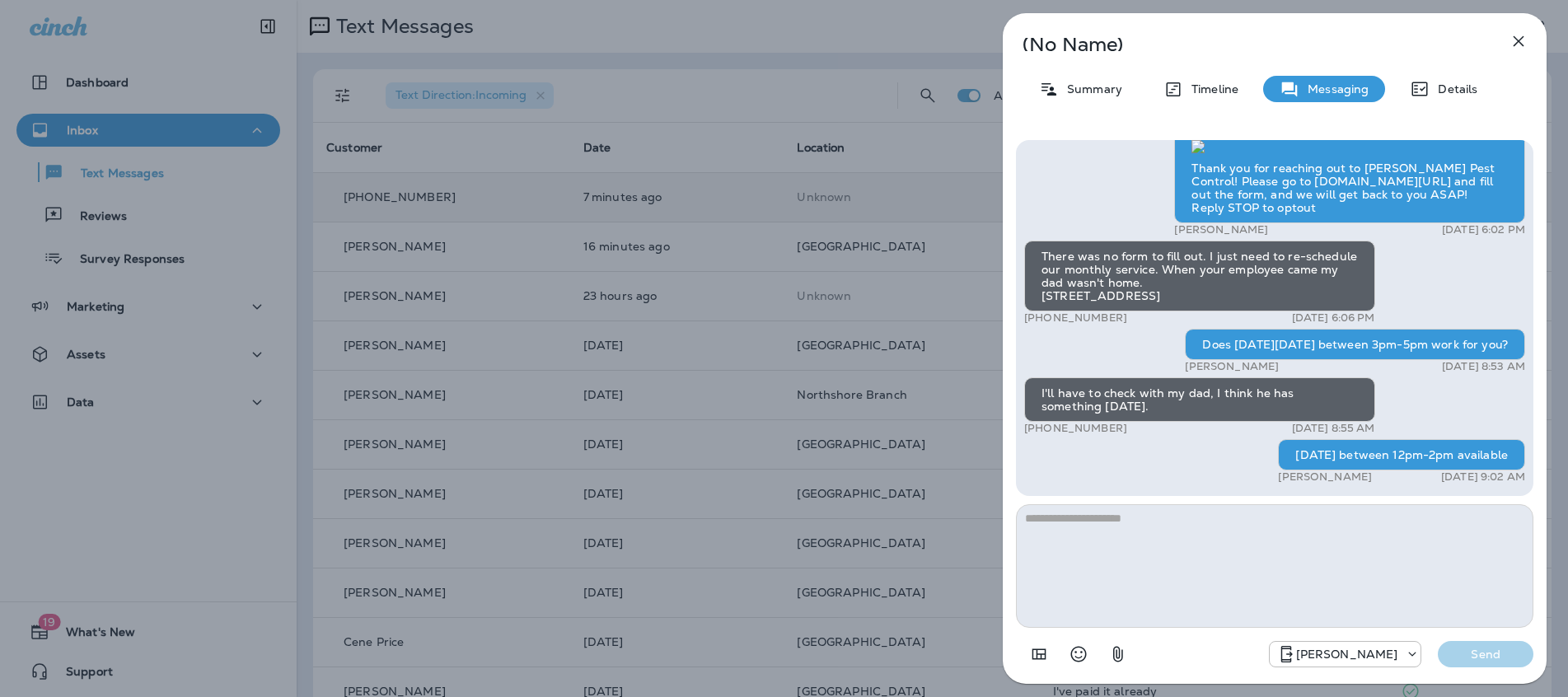
click at [1526, 37] on button "button" at bounding box center [1518, 40] width 33 height 33
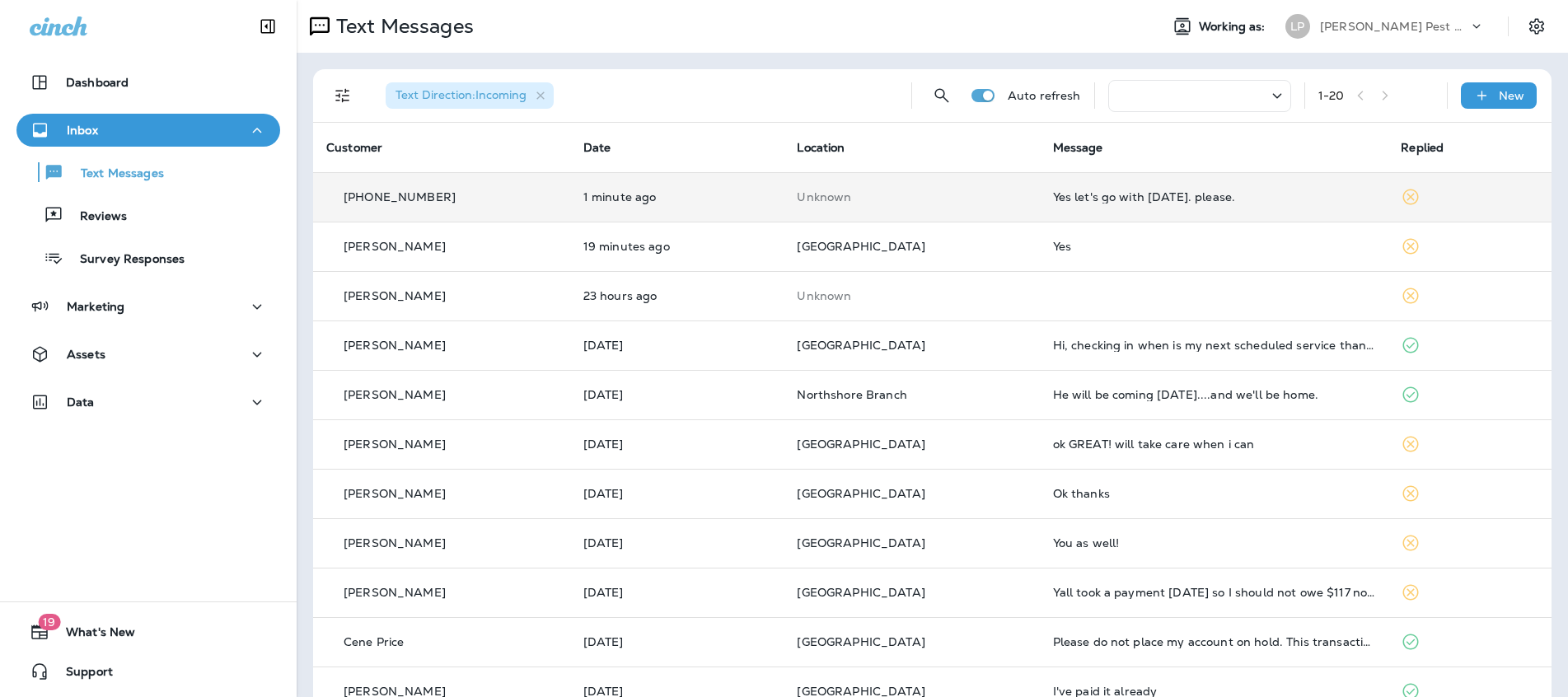
click at [1143, 198] on div "Yes let's go with Friday August 22. please." at bounding box center [1214, 197] width 322 height 13
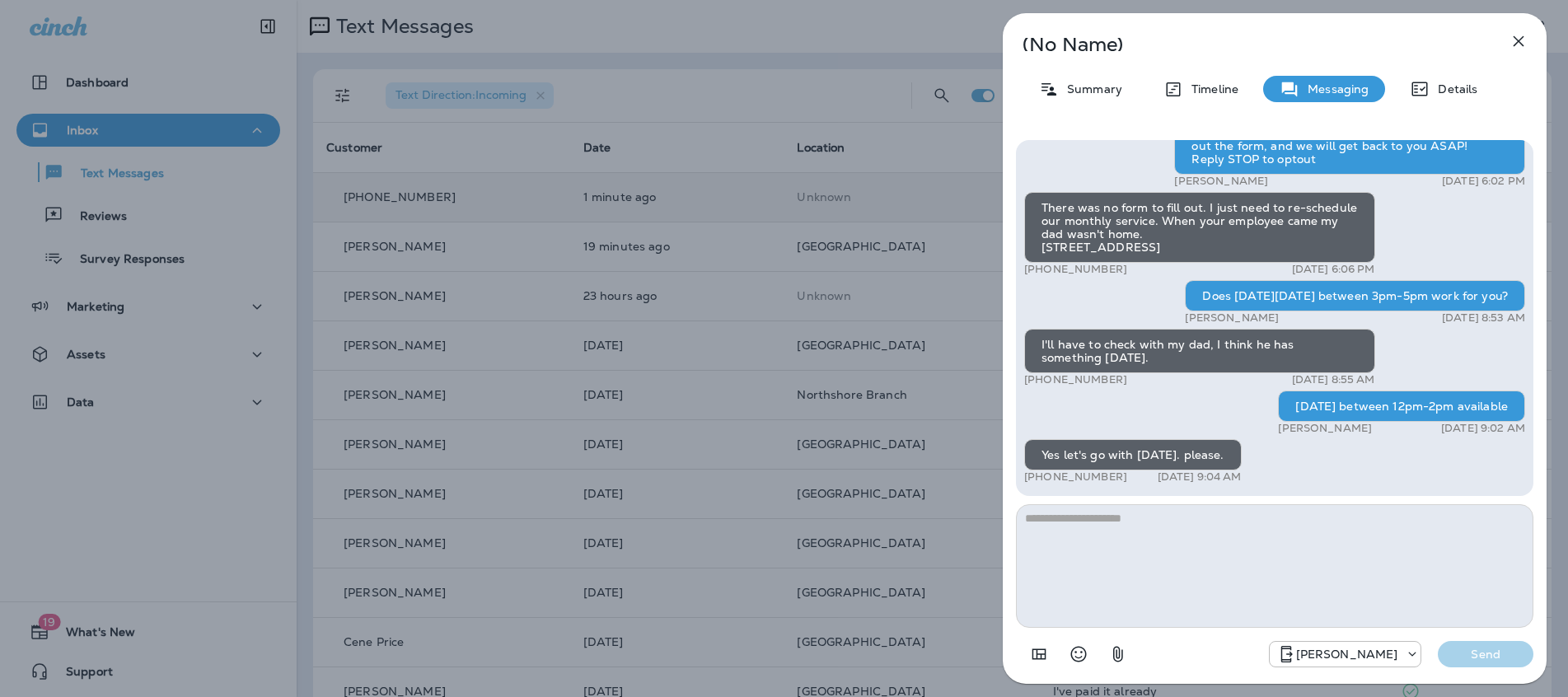
click at [1109, 524] on textarea at bounding box center [1274, 566] width 517 height 123
type textarea "*"
type textarea "**********"
click at [1499, 656] on p "Send" at bounding box center [1484, 654] width 69 height 14
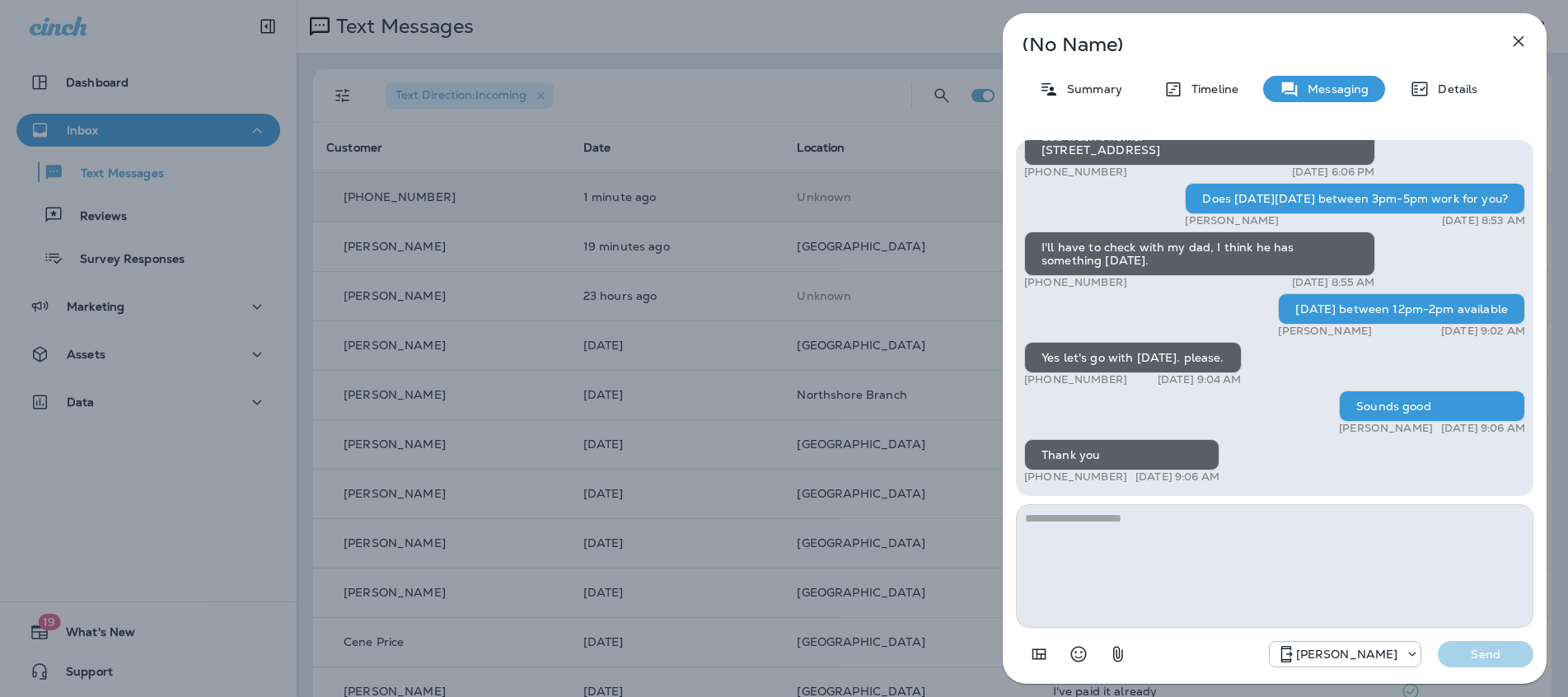
click at [1526, 38] on button "button" at bounding box center [1518, 40] width 33 height 33
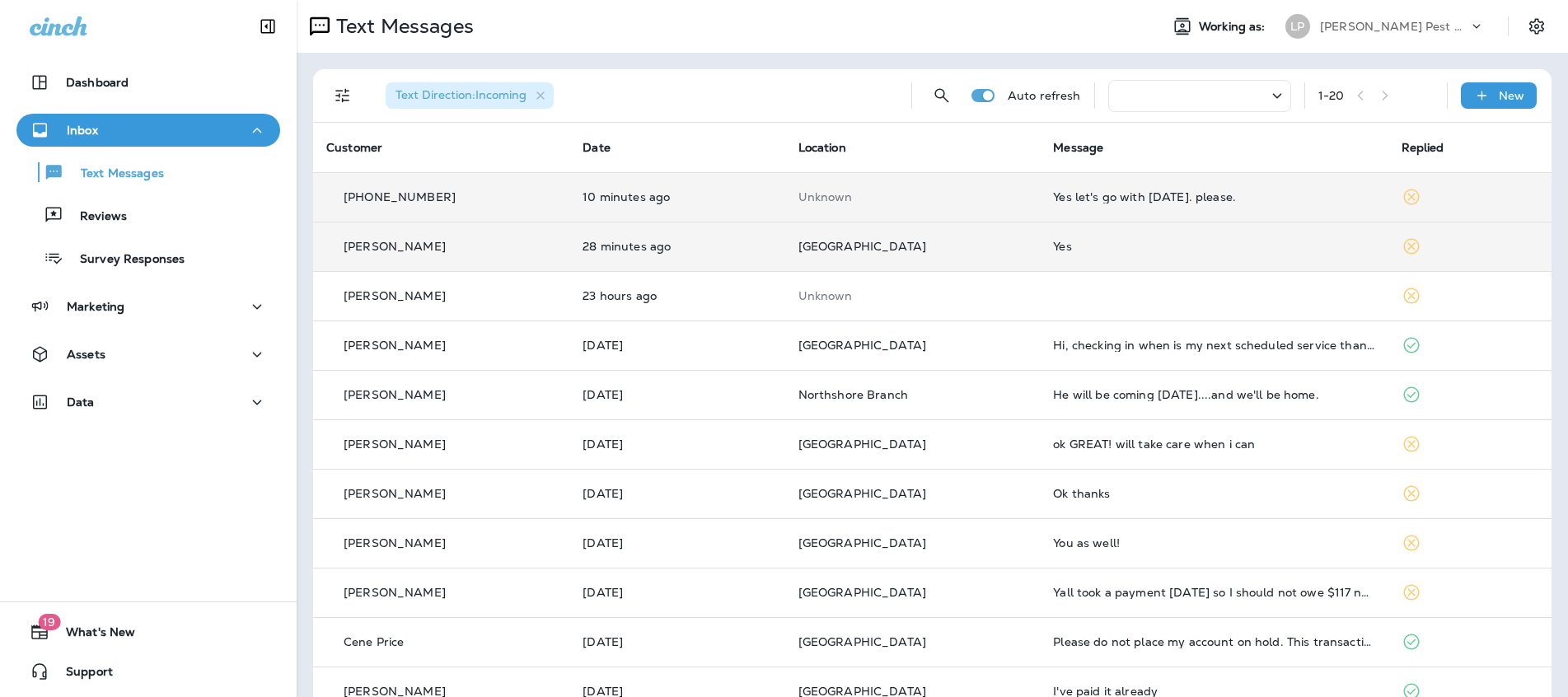
click at [511, 261] on td "[PERSON_NAME]" at bounding box center [441, 246] width 256 height 49
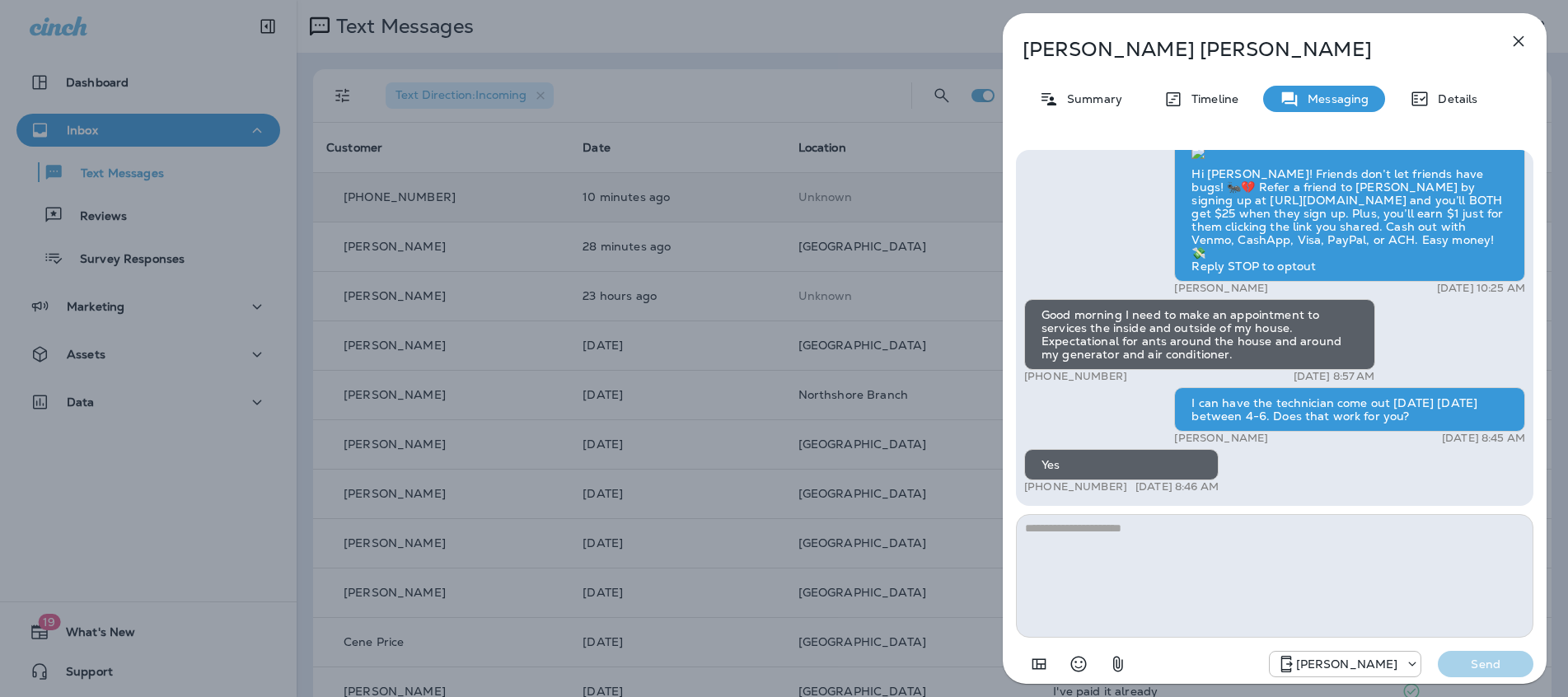
click at [1163, 559] on textarea at bounding box center [1274, 576] width 517 height 123
click at [1120, 542] on textarea at bounding box center [1274, 576] width 517 height 123
click at [1163, 536] on textarea "**********" at bounding box center [1274, 576] width 517 height 123
type textarea "**********"
click at [1470, 666] on p "Send" at bounding box center [1484, 664] width 69 height 14
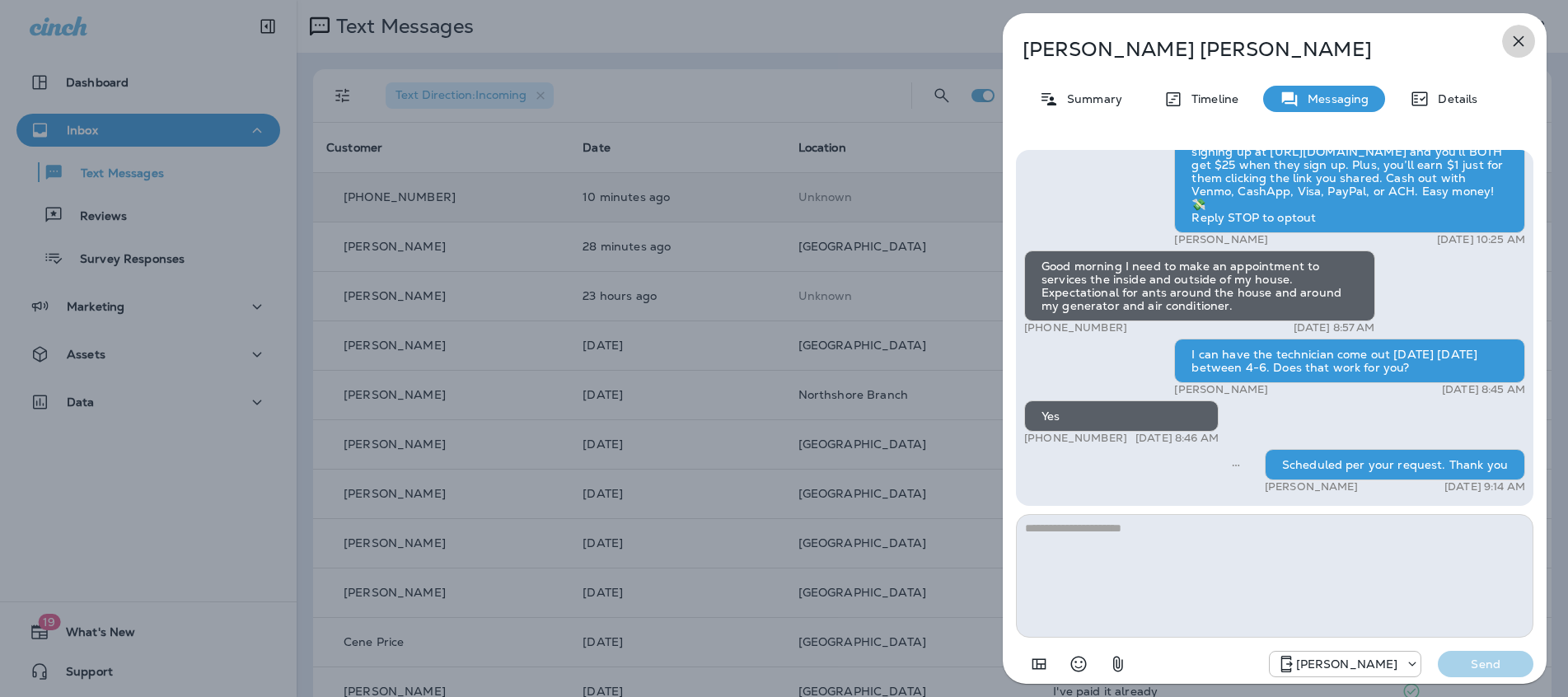
click at [1519, 37] on icon "button" at bounding box center [1519, 41] width 20 height 20
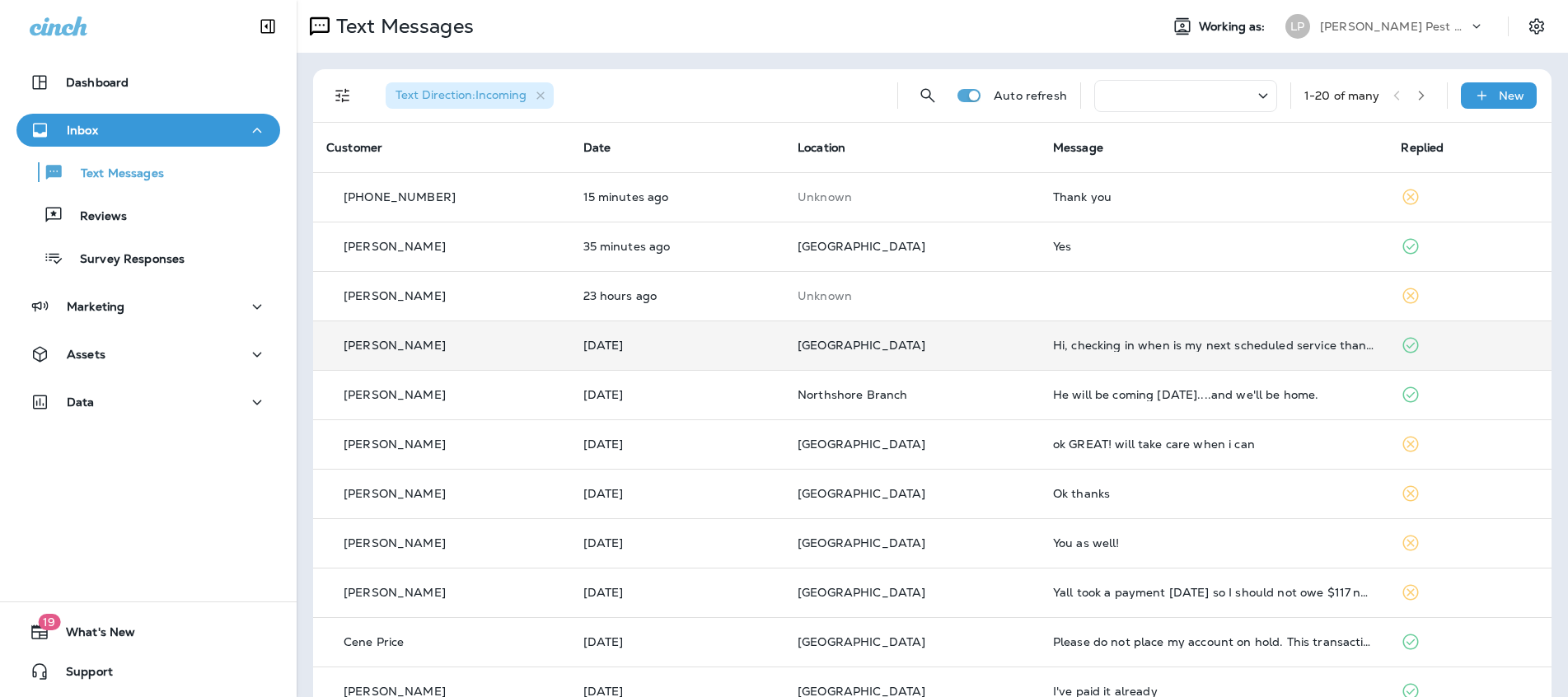
click at [941, 358] on td "[GEOGRAPHIC_DATA]" at bounding box center [912, 344] width 255 height 49
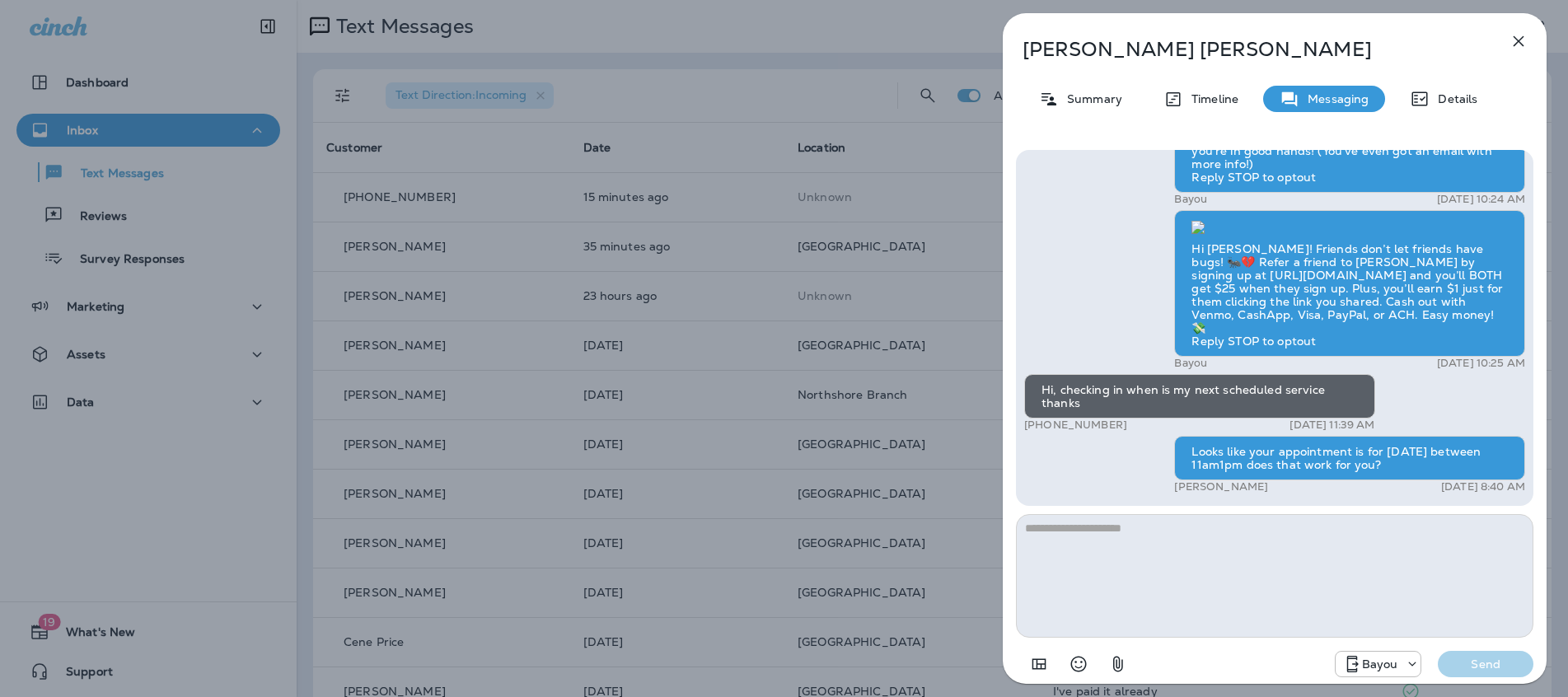
click at [1517, 42] on icon "button" at bounding box center [1519, 41] width 11 height 11
